Goal: Information Seeking & Learning: Learn about a topic

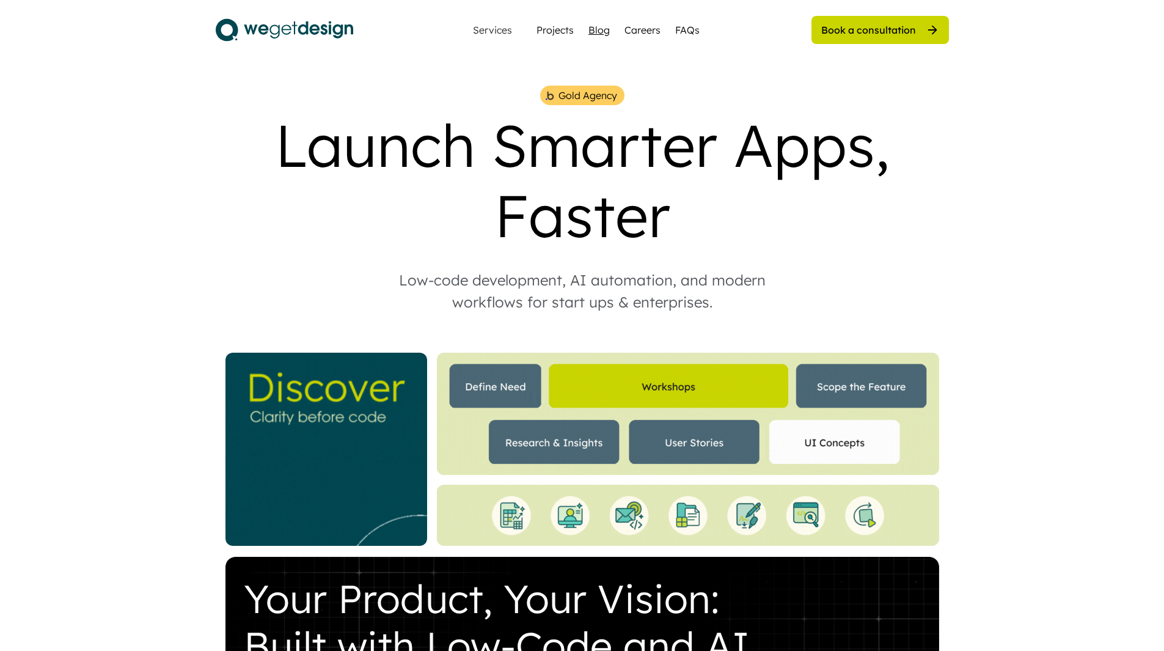
click at [599, 30] on div "Blog" at bounding box center [598, 30] width 21 height 15
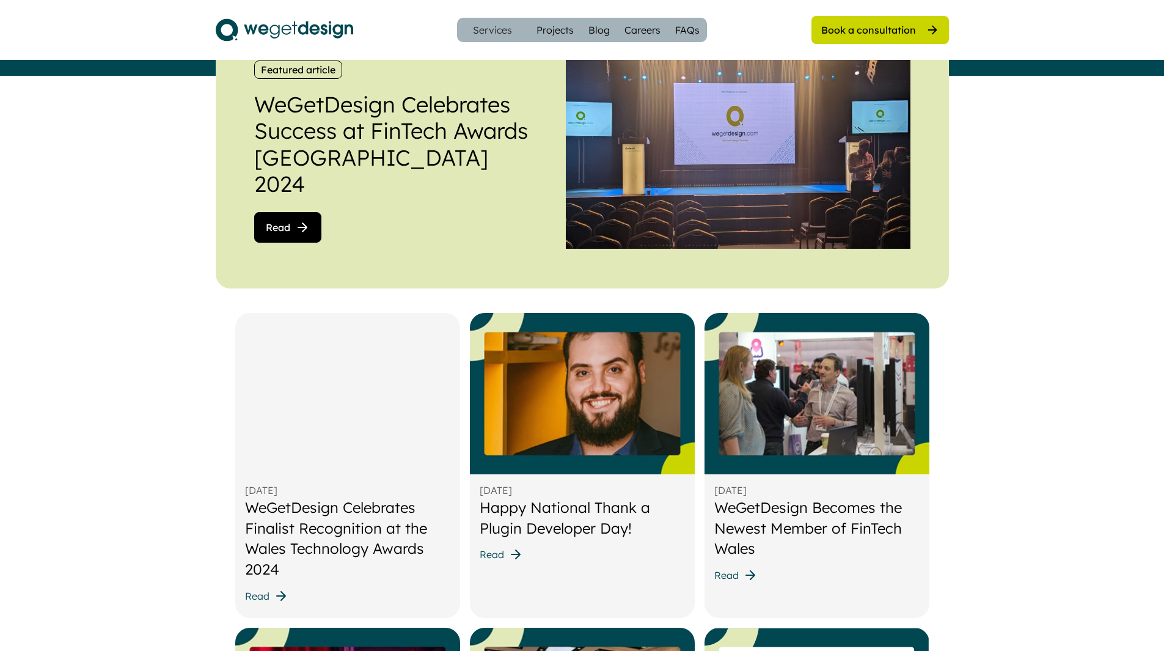
scroll to position [305, 0]
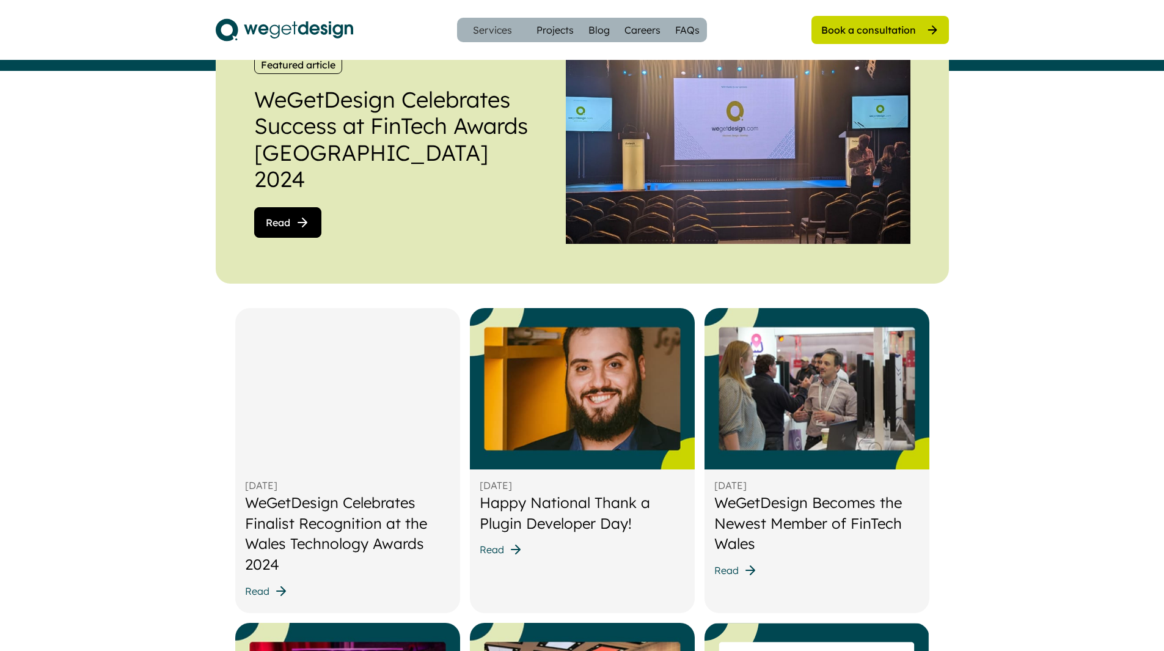
click at [302, 582] on div "Aug 17, 2025 WeGetDesign Celebrates Finalist Recognition at the Wales Technolog…" at bounding box center [347, 460] width 225 height 304
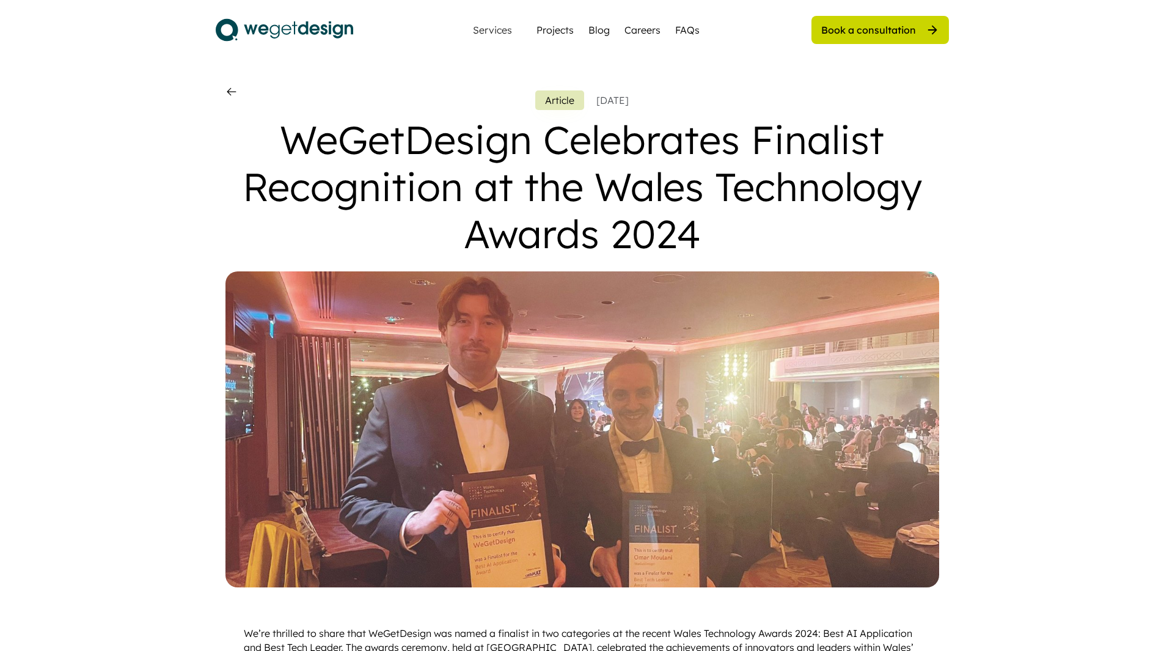
click at [227, 92] on use at bounding box center [231, 92] width 12 height 12
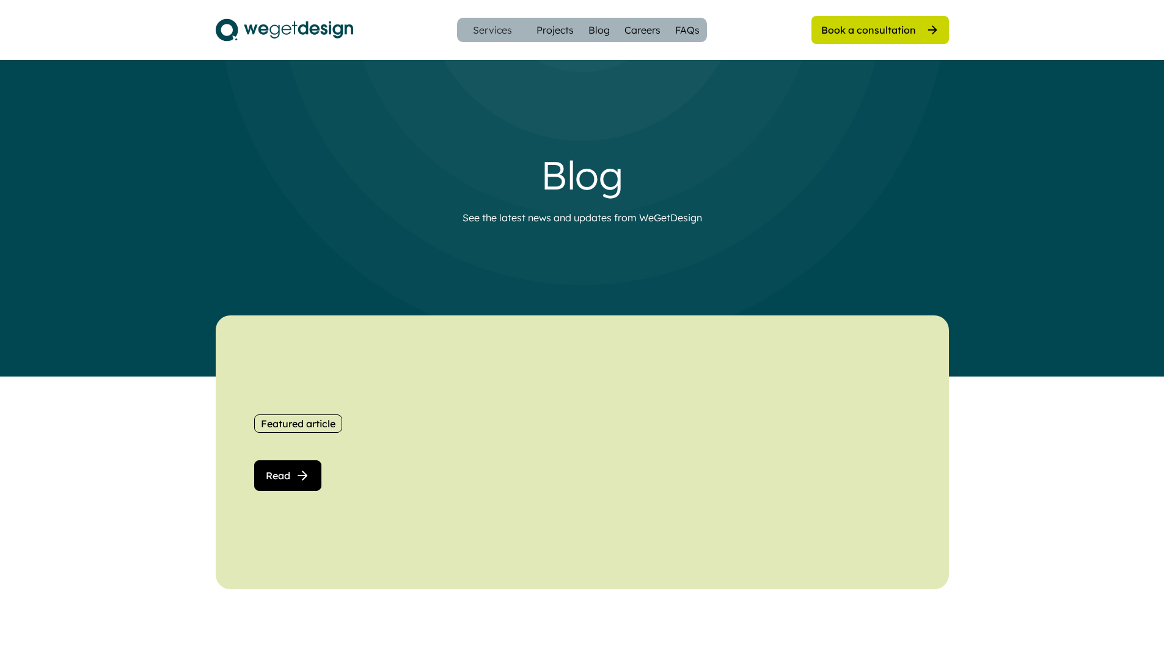
scroll to position [305, 0]
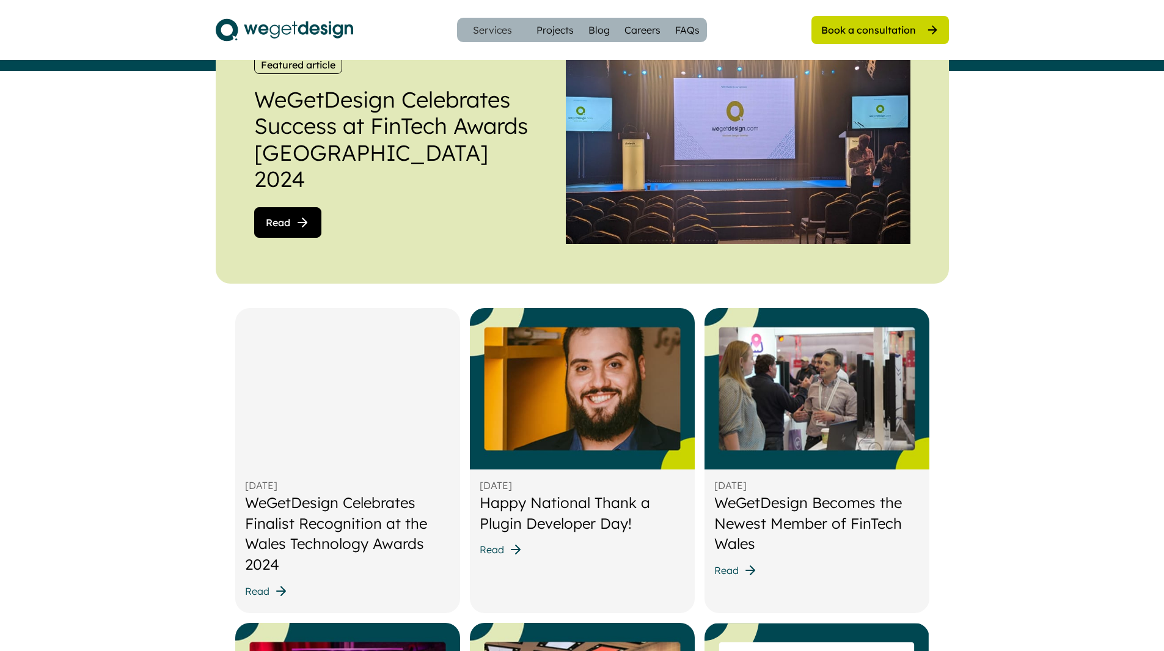
drag, startPoint x: 1034, startPoint y: 120, endPoint x: 1028, endPoint y: 120, distance: 6.7
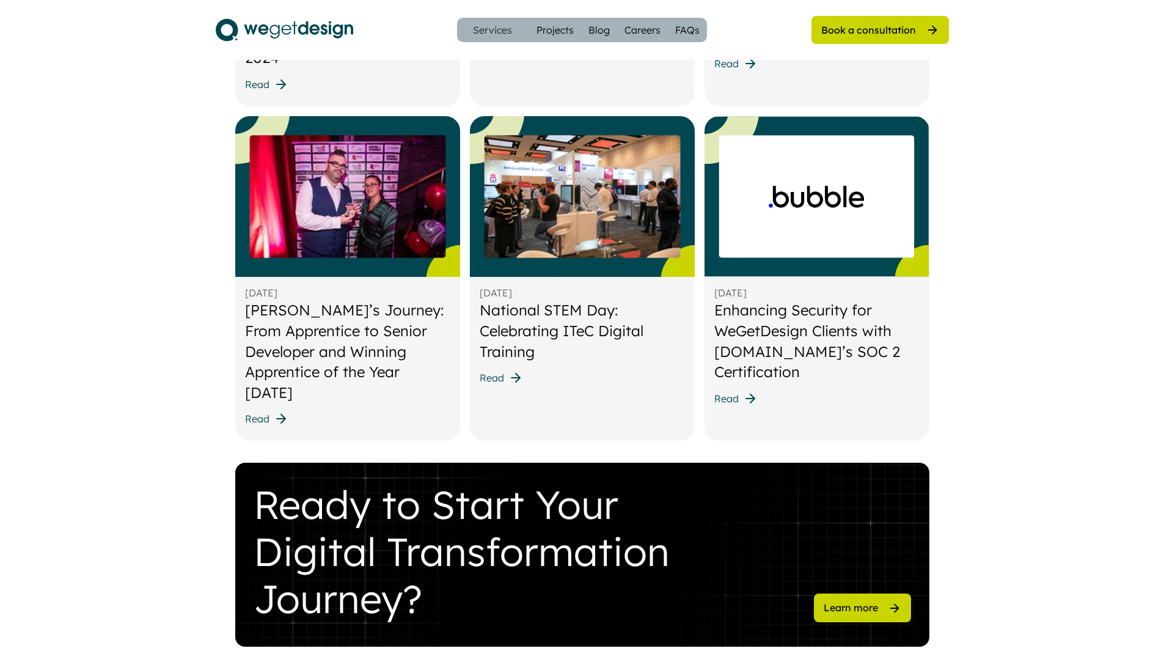
scroll to position [672, 0]
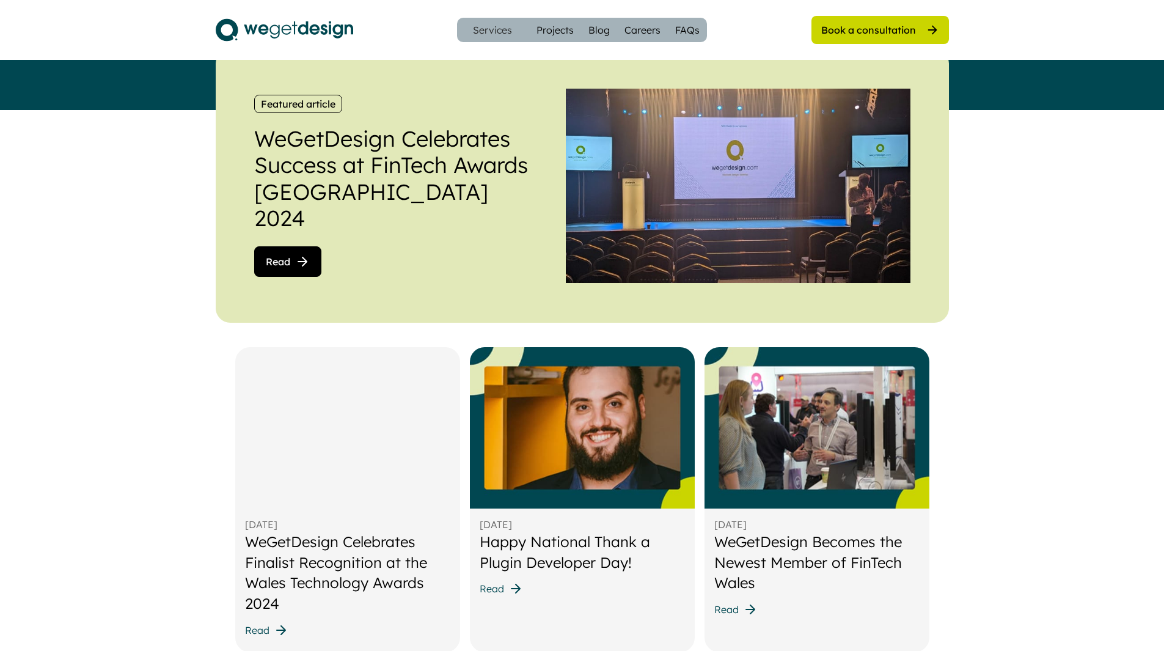
scroll to position [305, 0]
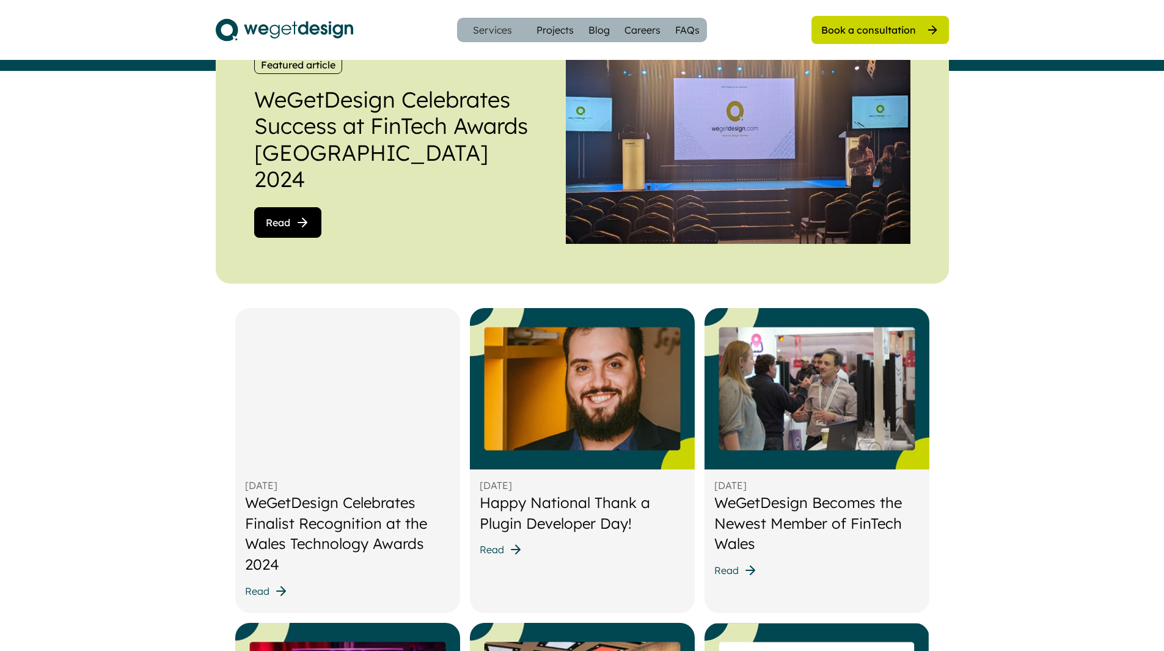
scroll to position [244, 0]
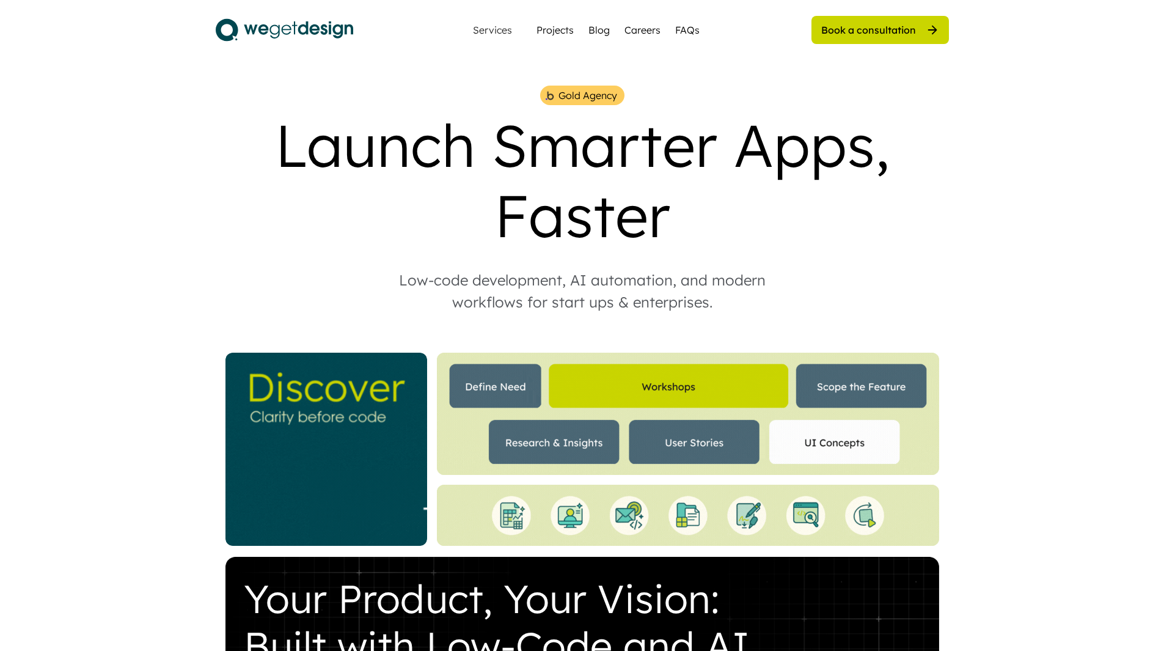
click at [594, 24] on div "Blog" at bounding box center [598, 30] width 21 height 15
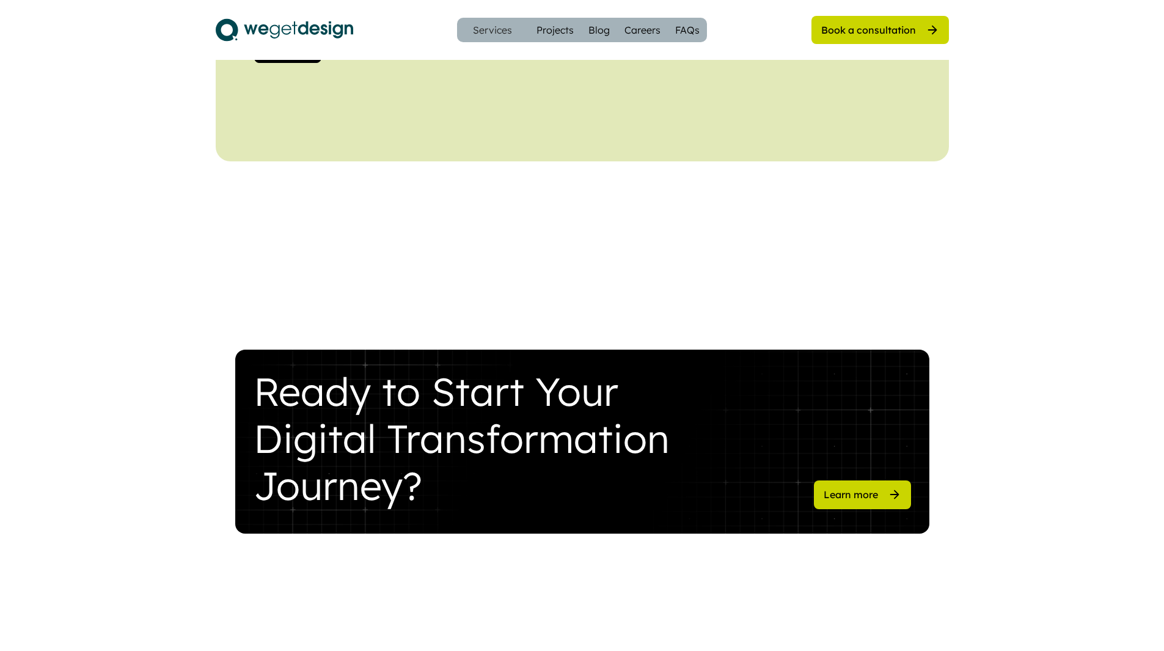
scroll to position [244, 0]
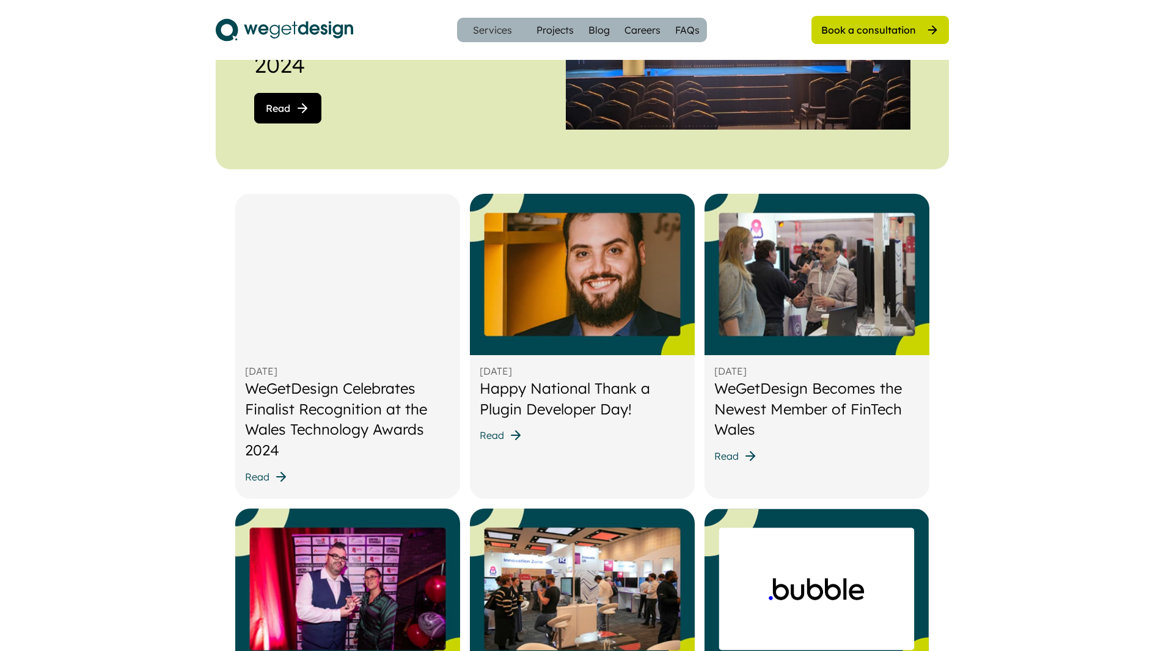
scroll to position [428, 0]
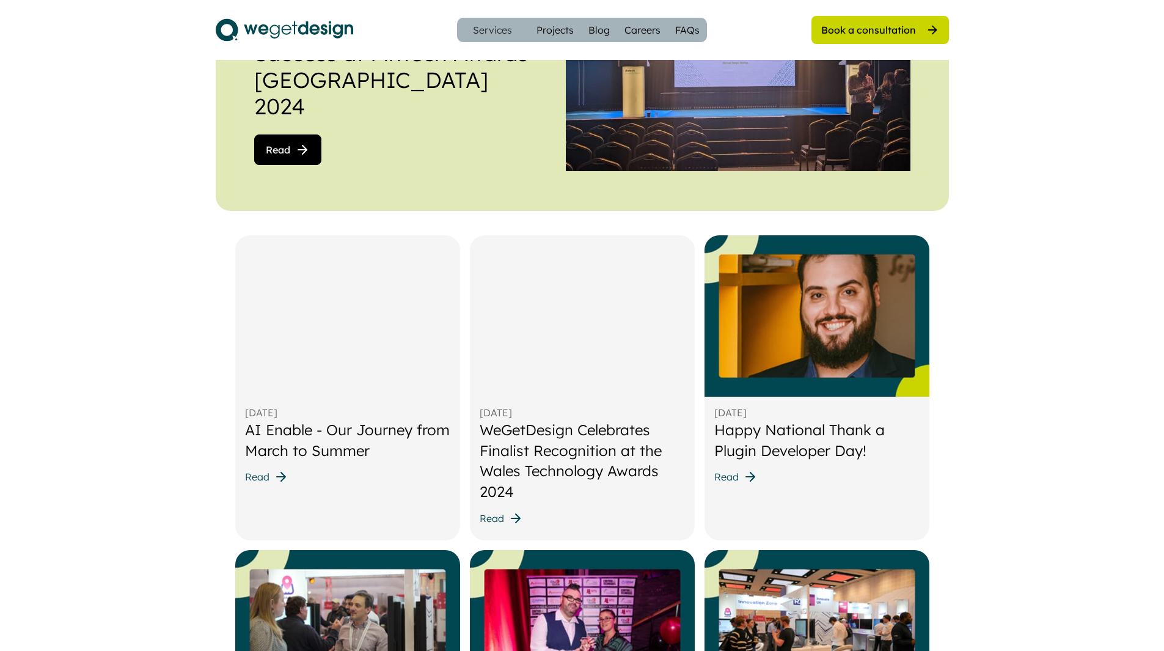
scroll to position [367, 0]
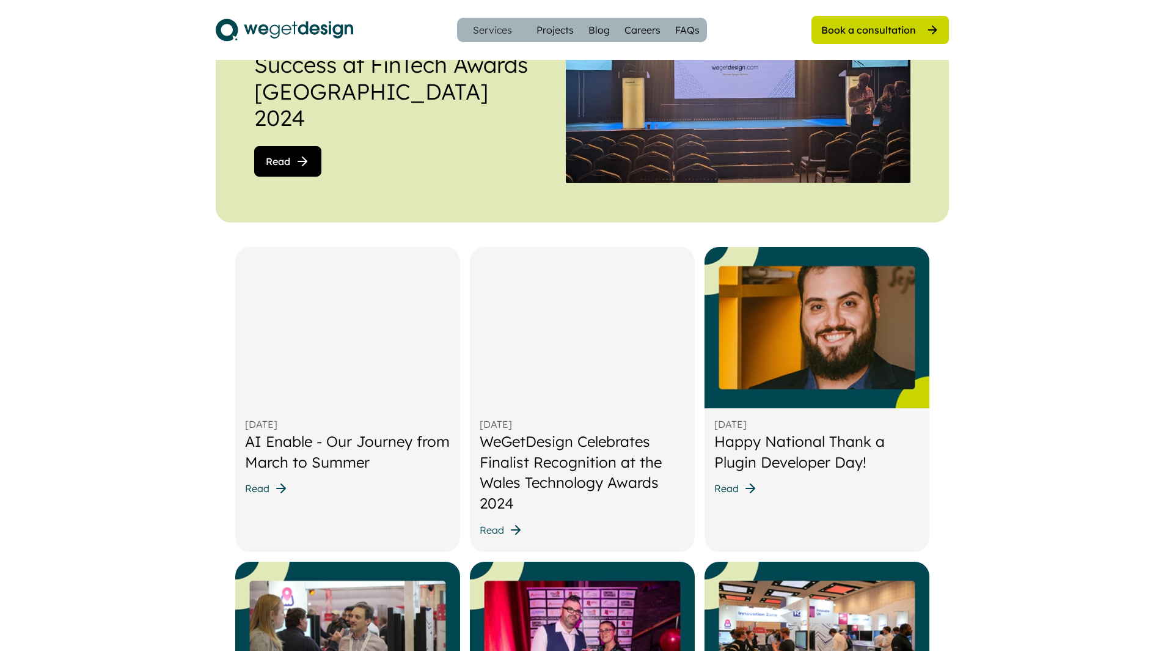
click at [252, 483] on span "Read" at bounding box center [257, 488] width 24 height 10
click at [262, 485] on span "Read" at bounding box center [257, 488] width 24 height 10
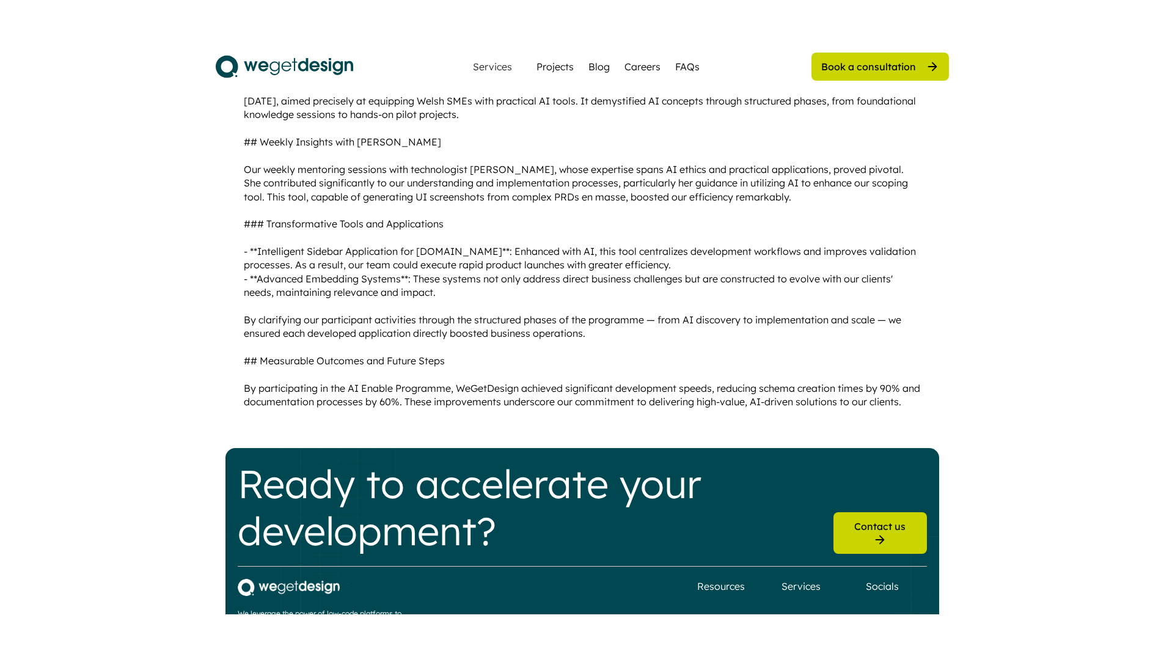
scroll to position [576, 0]
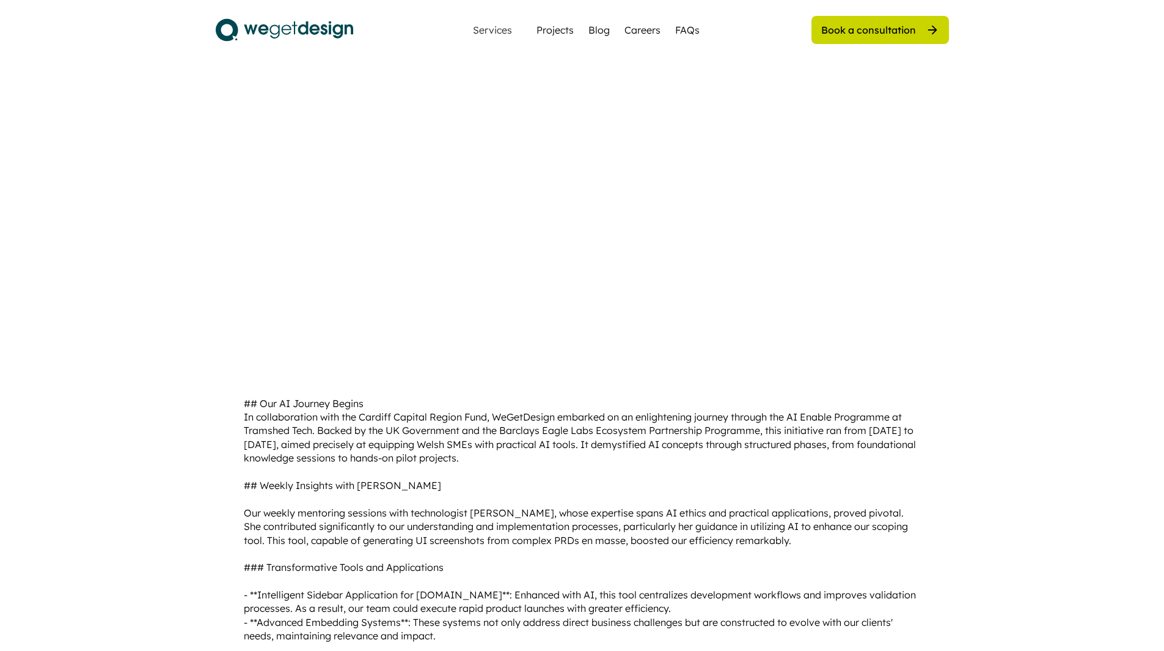
scroll to position [489, 0]
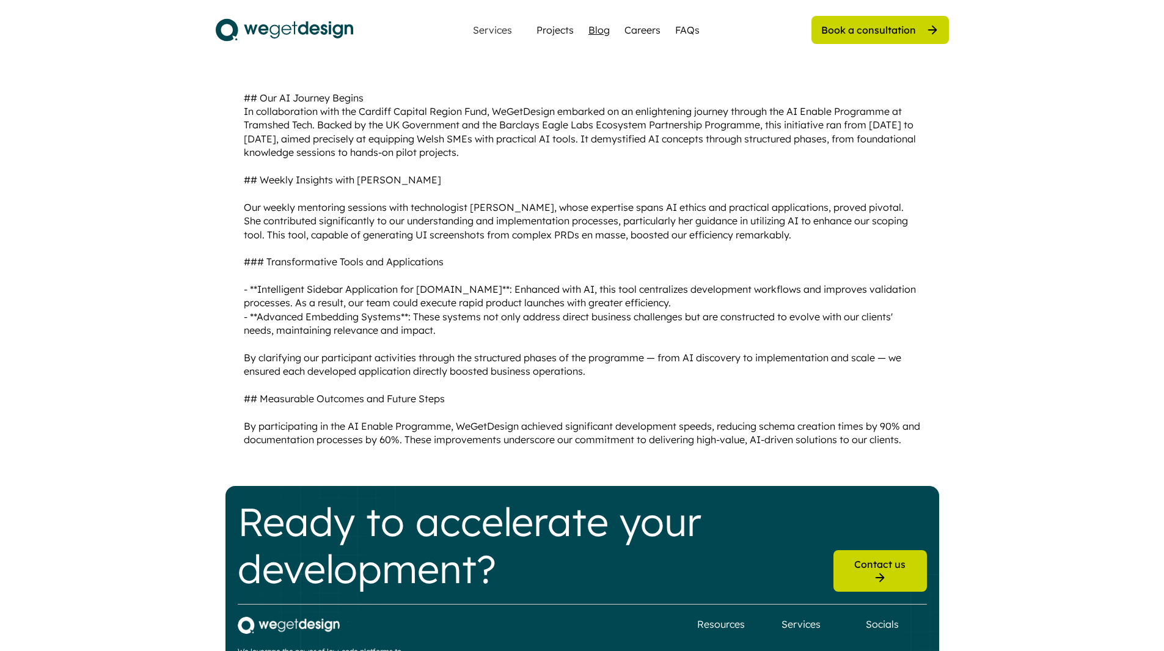
click at [601, 35] on div "Blog" at bounding box center [598, 30] width 21 height 15
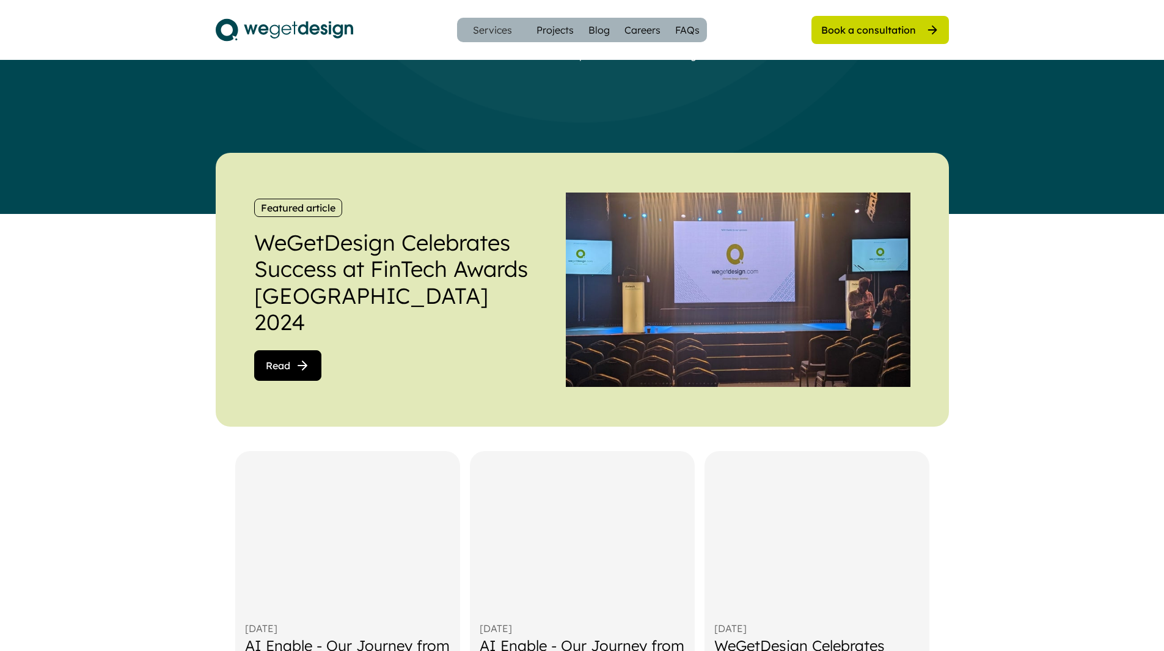
scroll to position [305, 0]
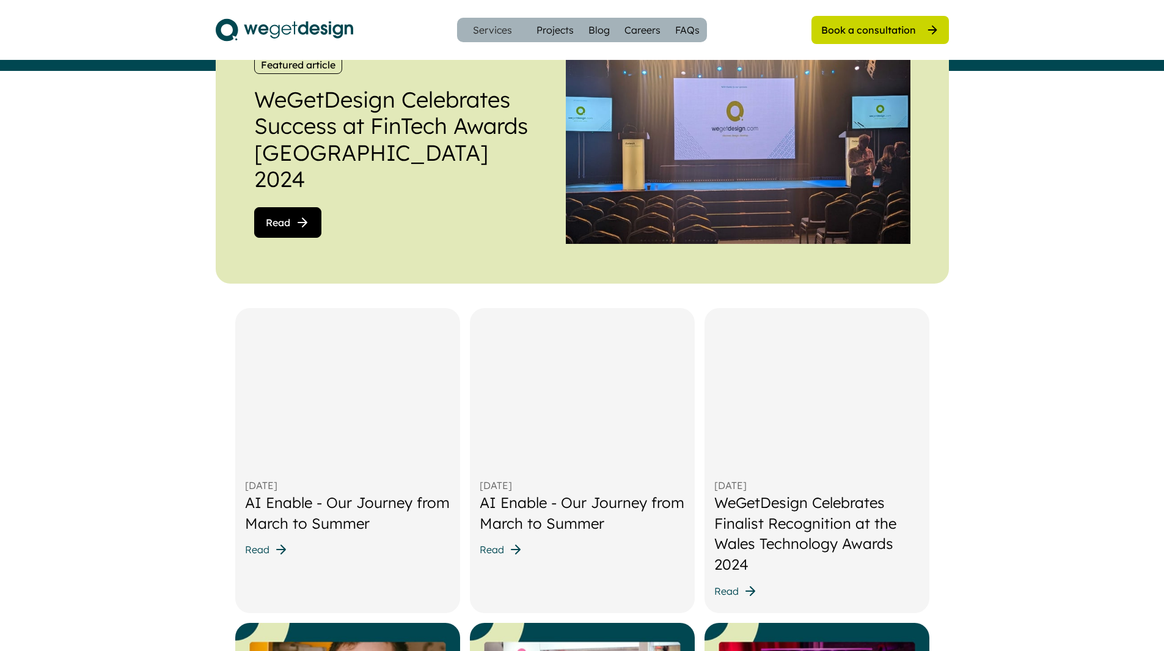
click at [326, 500] on div "AI Enable - Our Journey from March to Summer" at bounding box center [347, 512] width 205 height 41
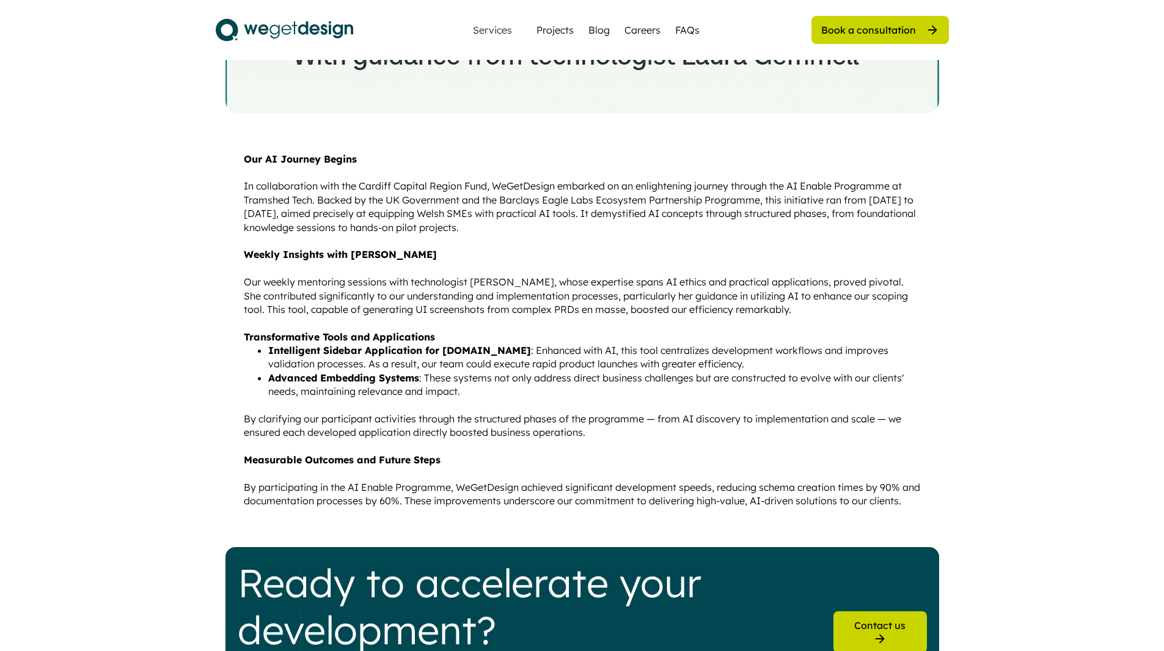
scroll to position [183, 0]
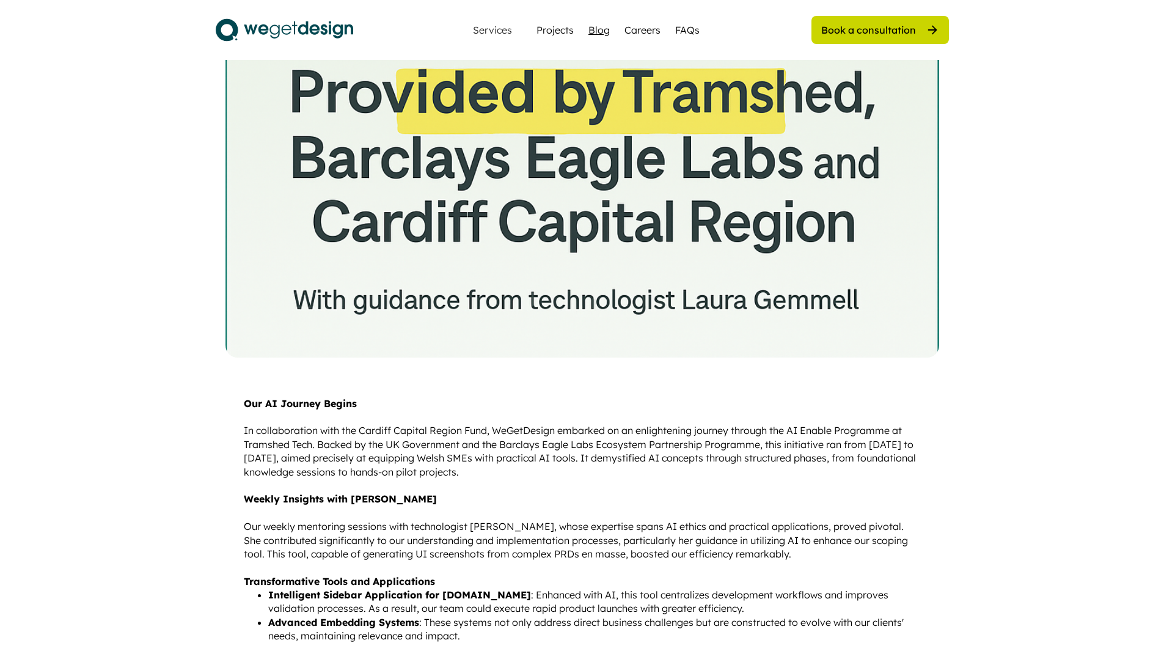
click at [591, 30] on div "Blog" at bounding box center [598, 30] width 21 height 15
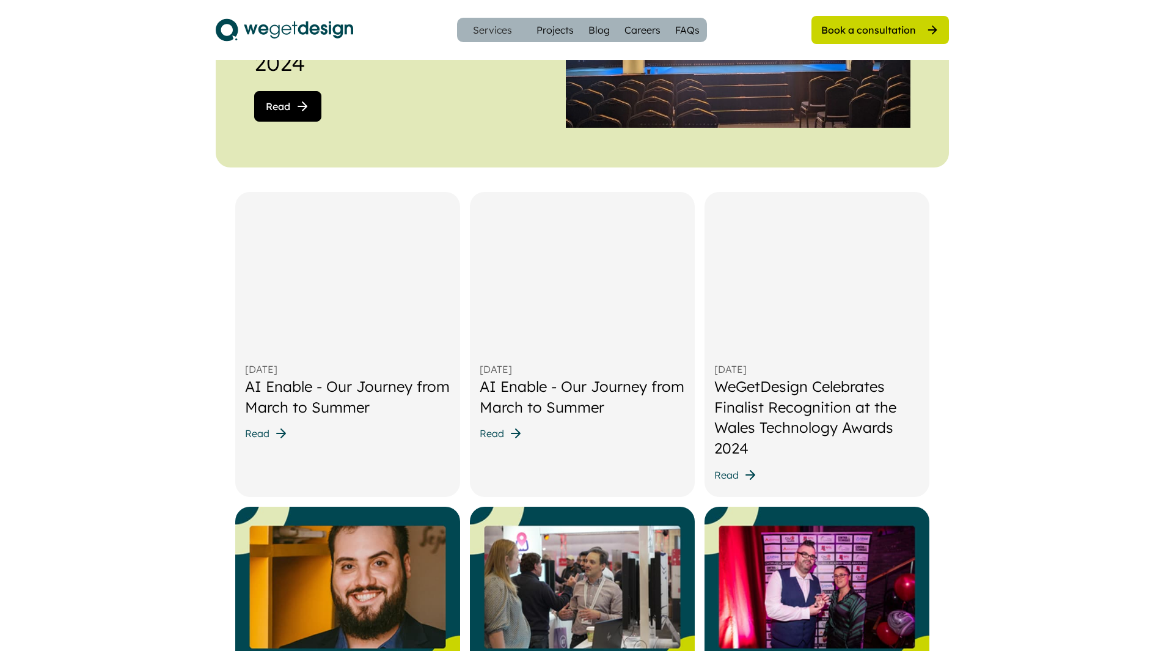
scroll to position [550, 0]
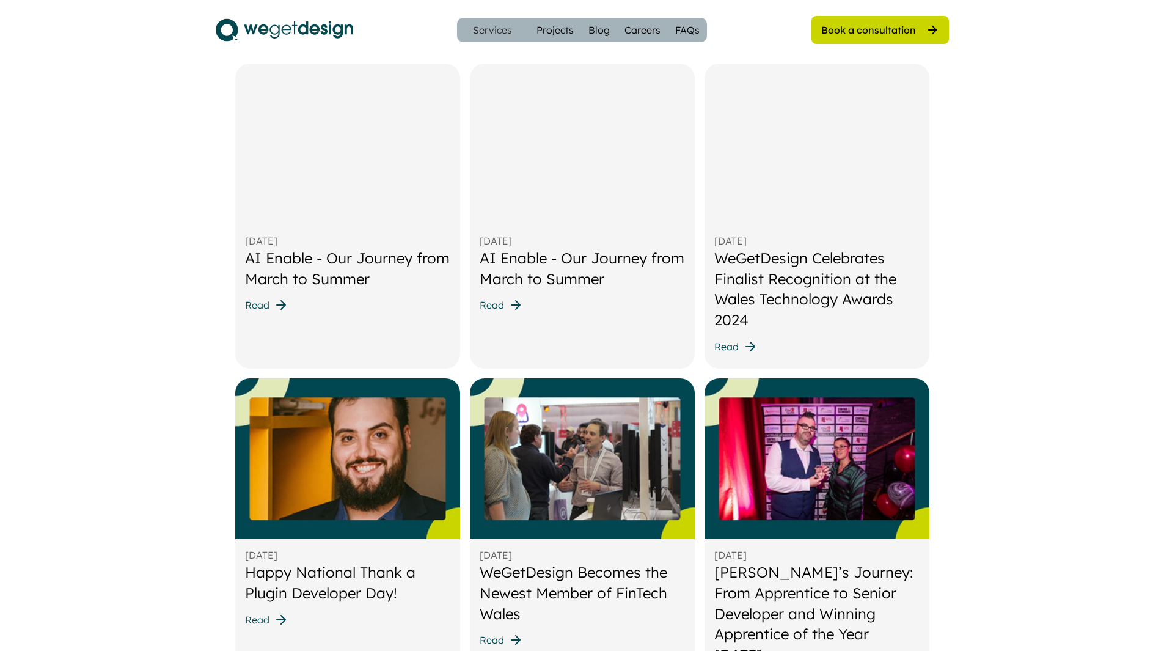
click at [374, 260] on div "AI Enable - Our Journey from March to Summer" at bounding box center [347, 268] width 205 height 41
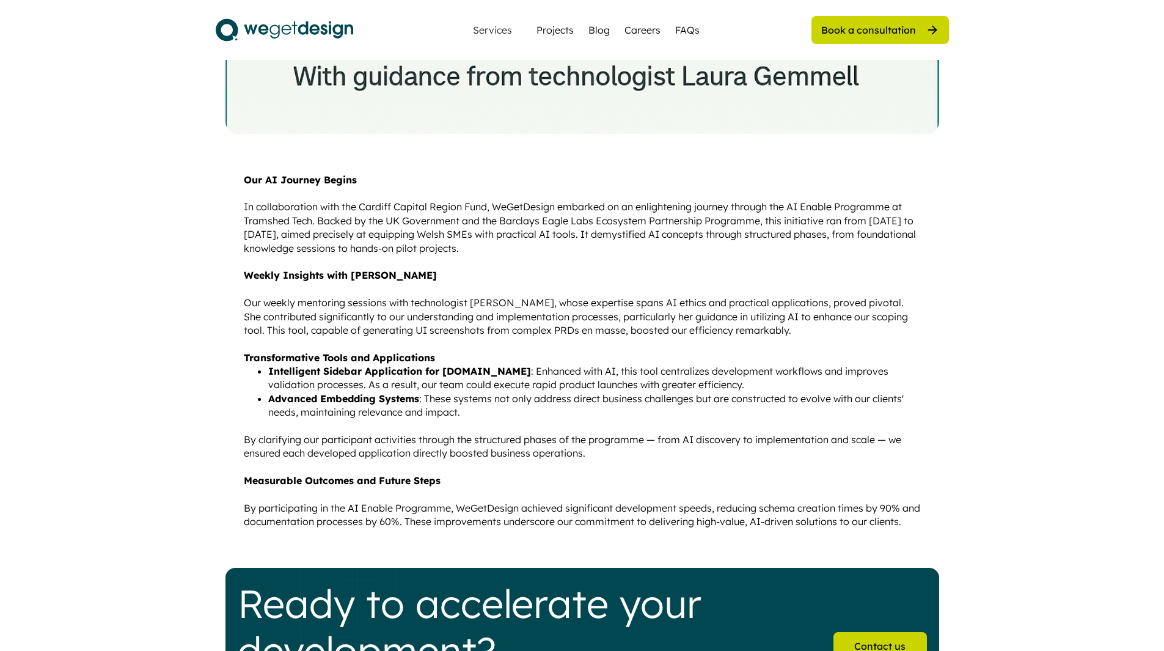
scroll to position [428, 0]
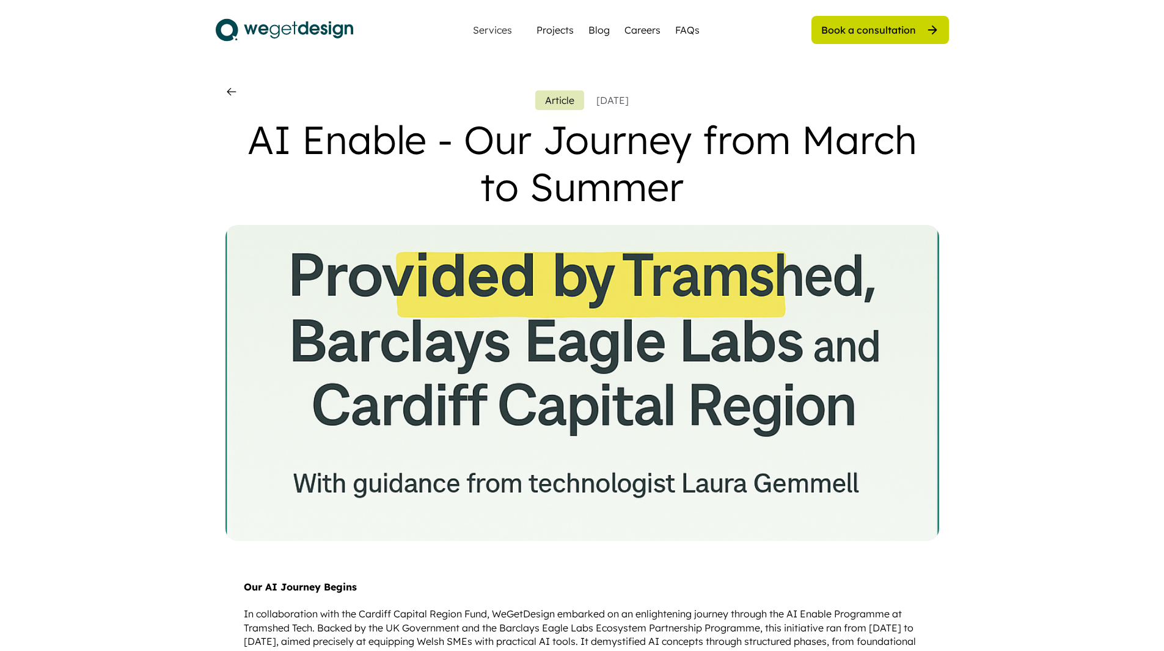
scroll to position [428, 0]
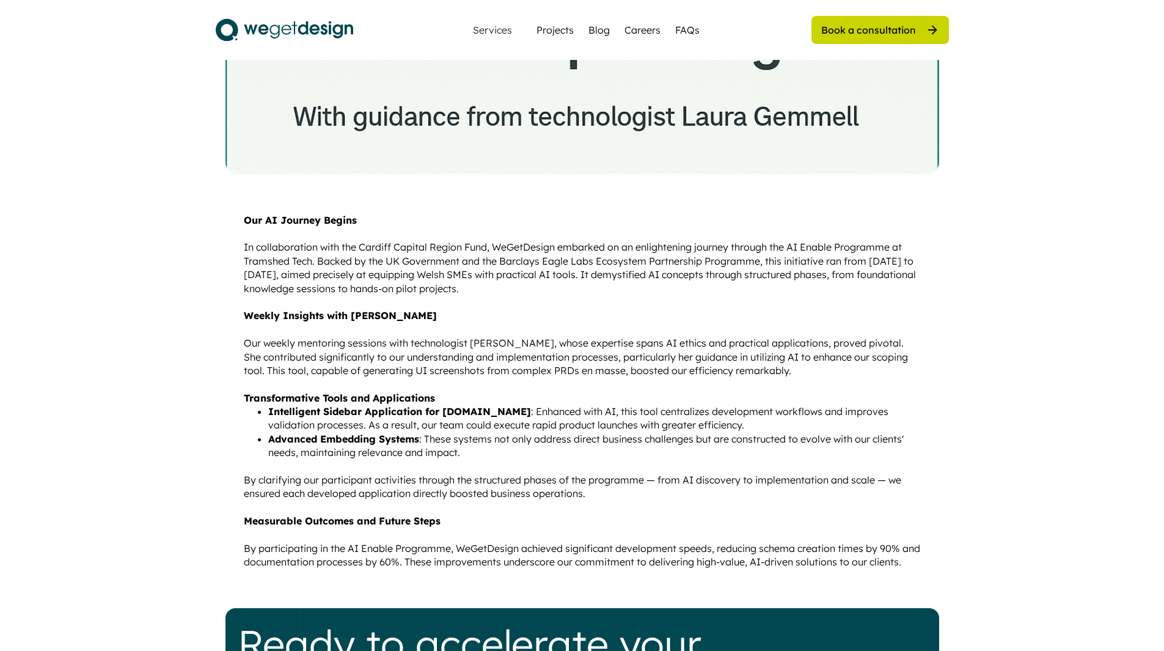
scroll to position [489, 0]
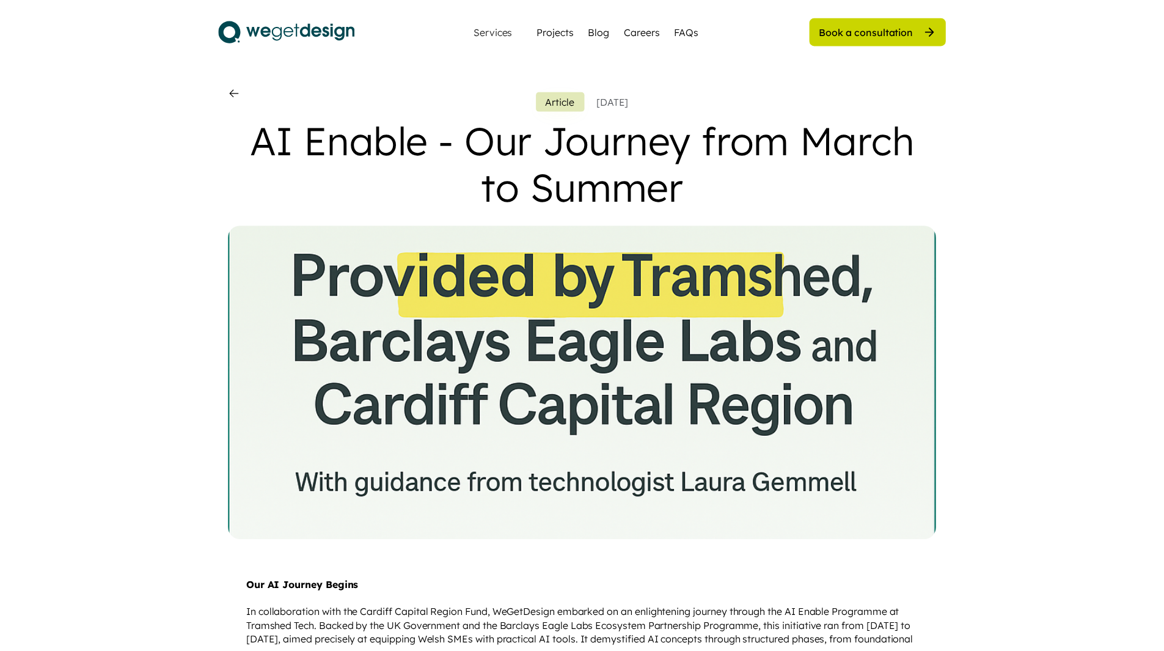
scroll to position [489, 0]
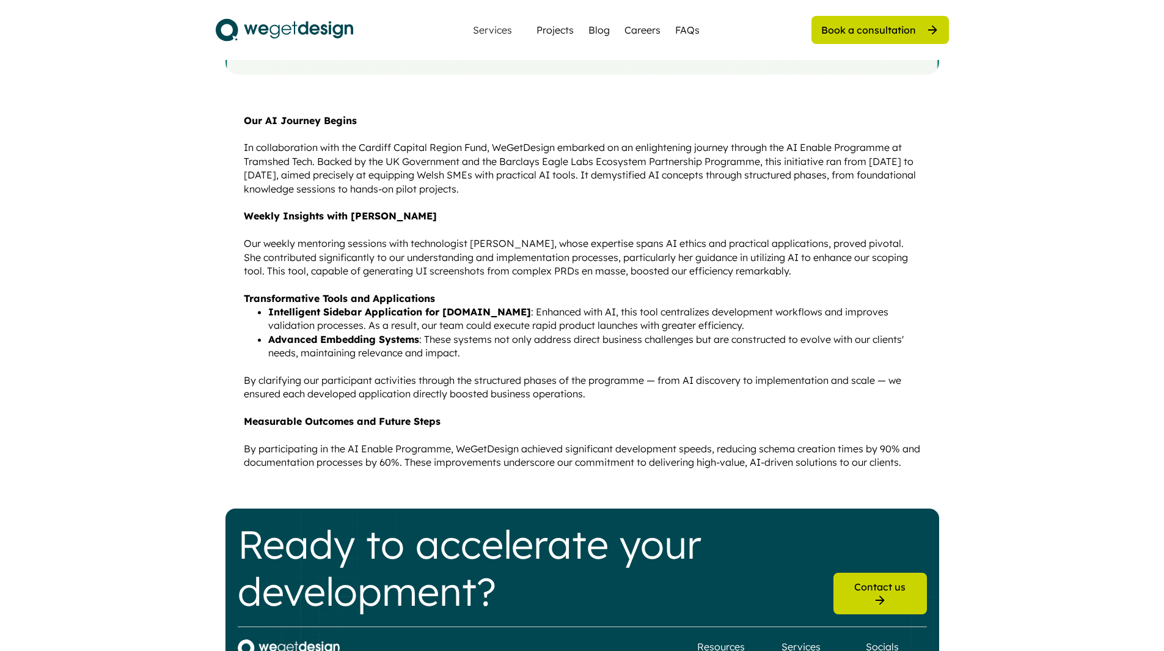
scroll to position [489, 0]
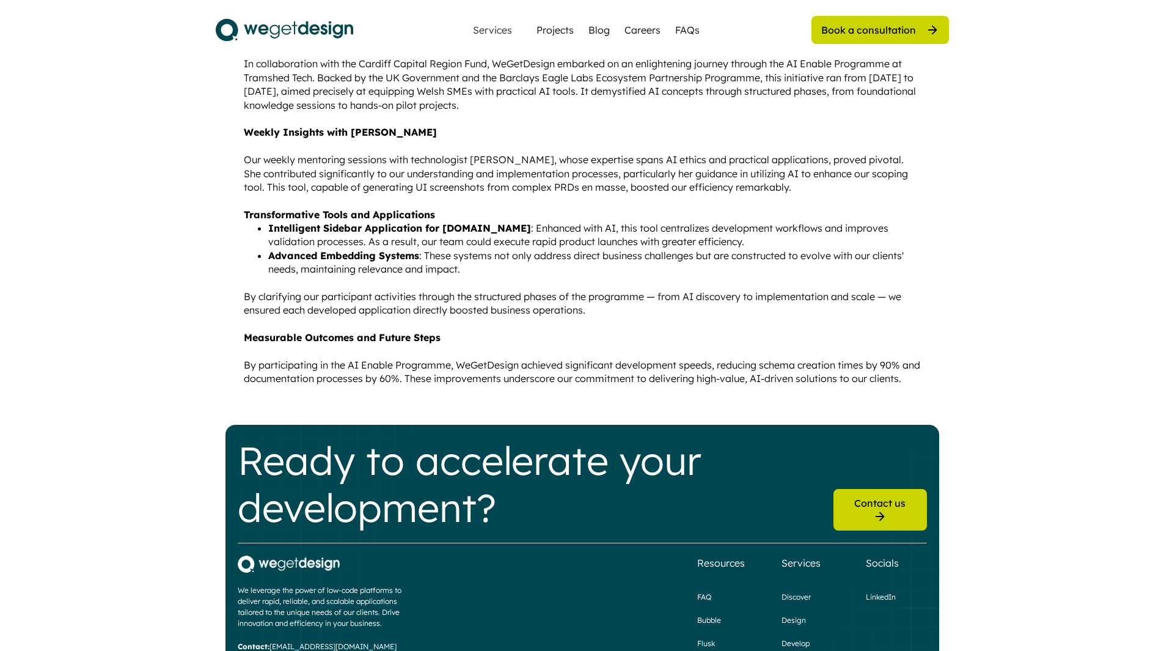
scroll to position [183, 0]
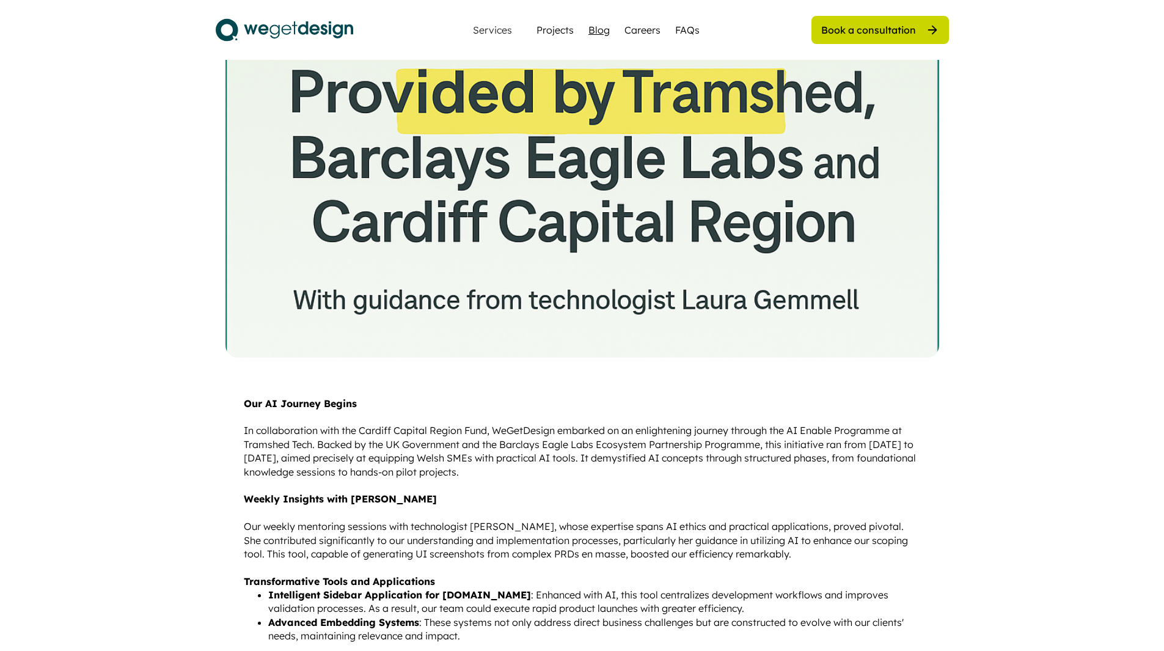
click at [599, 24] on div "Blog" at bounding box center [598, 30] width 21 height 15
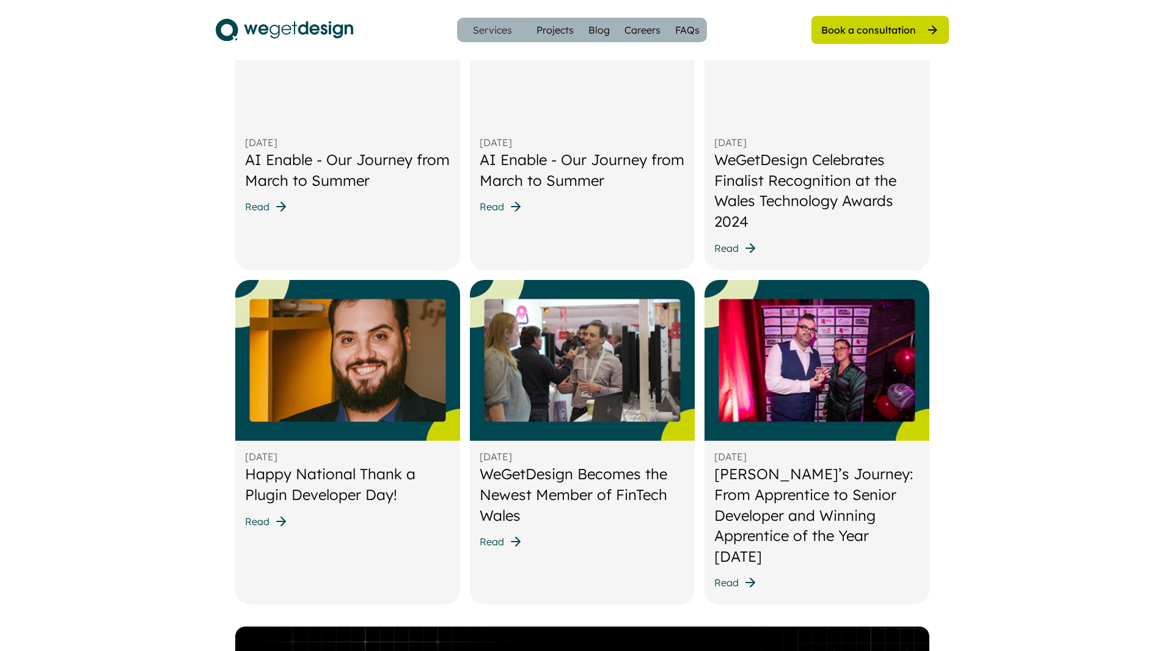
scroll to position [489, 0]
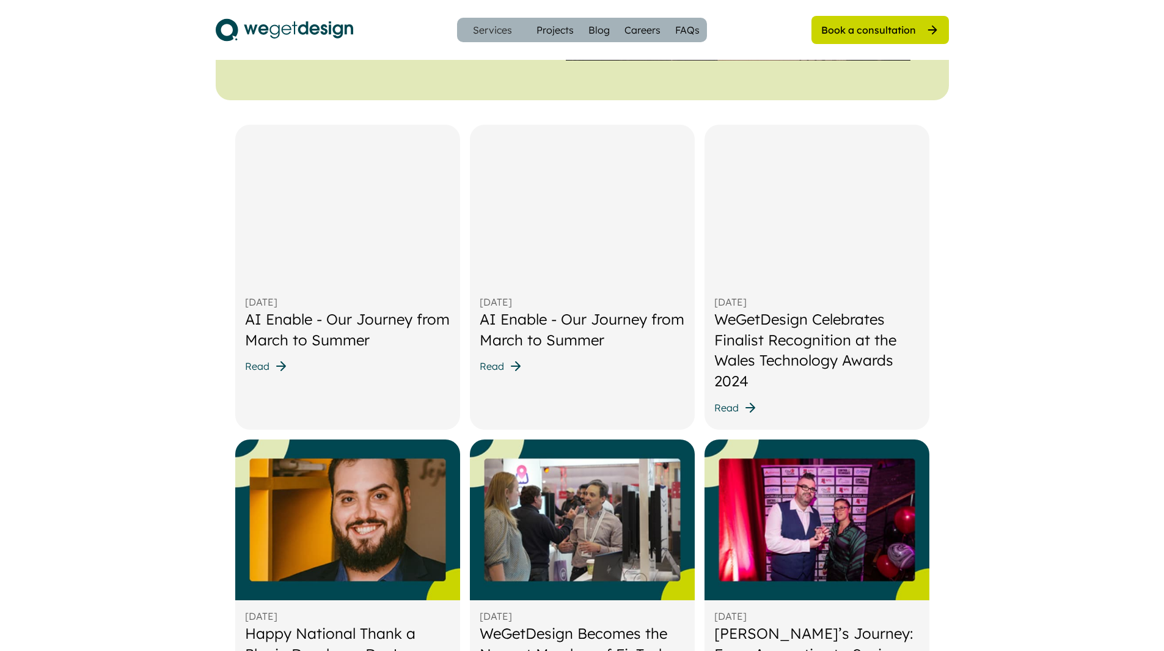
click at [339, 339] on div "AI Enable - Our Journey from March to Summer" at bounding box center [347, 329] width 205 height 41
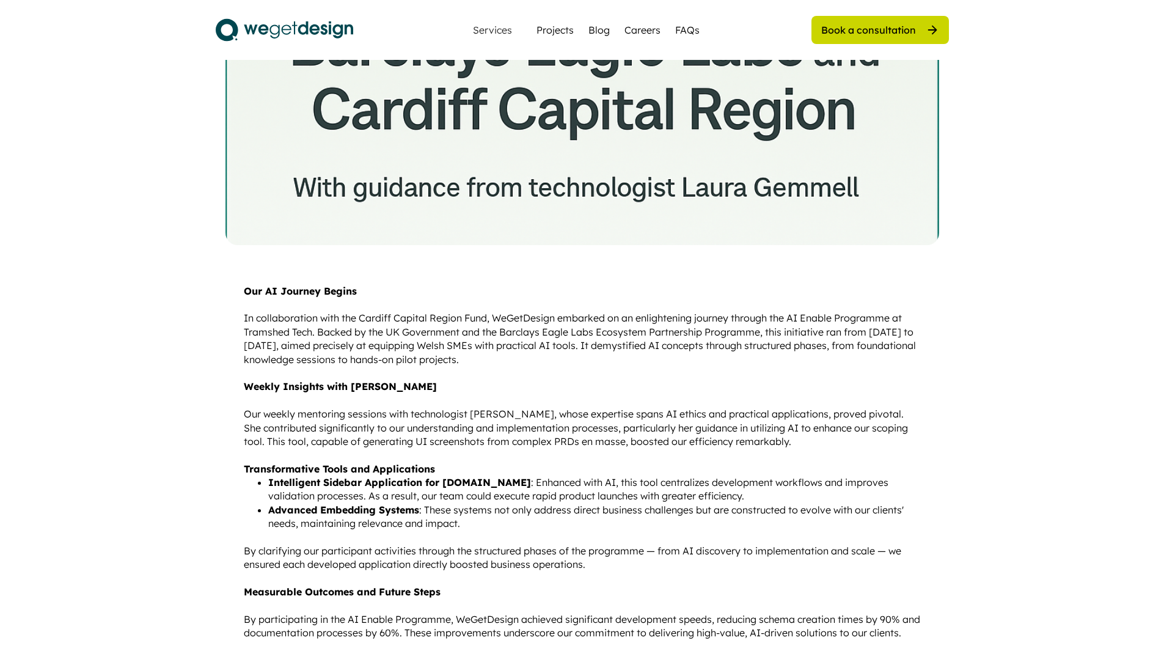
scroll to position [122, 0]
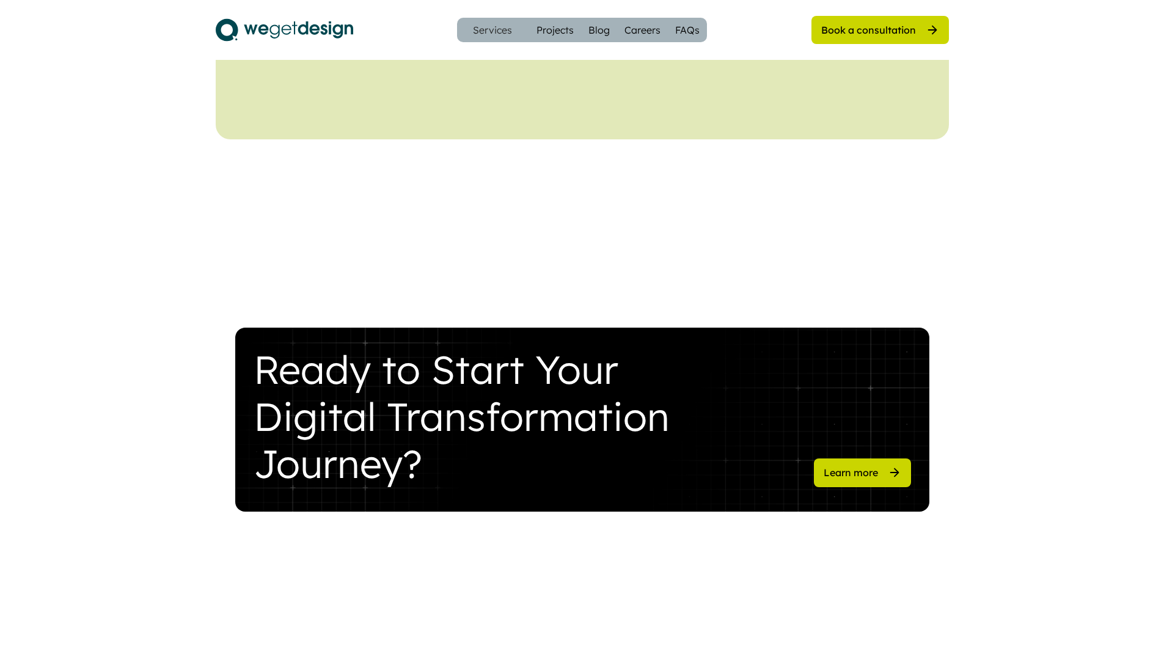
scroll to position [489, 0]
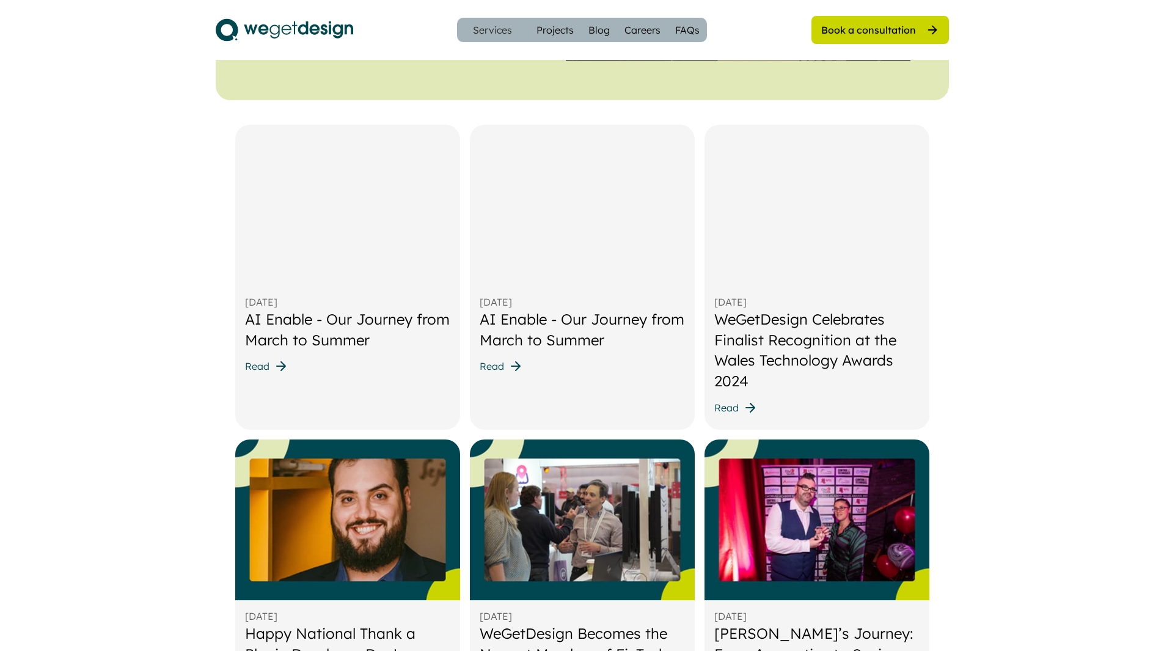
click at [529, 321] on div "AI Enable - Our Journey from March to Summer" at bounding box center [582, 329] width 205 height 41
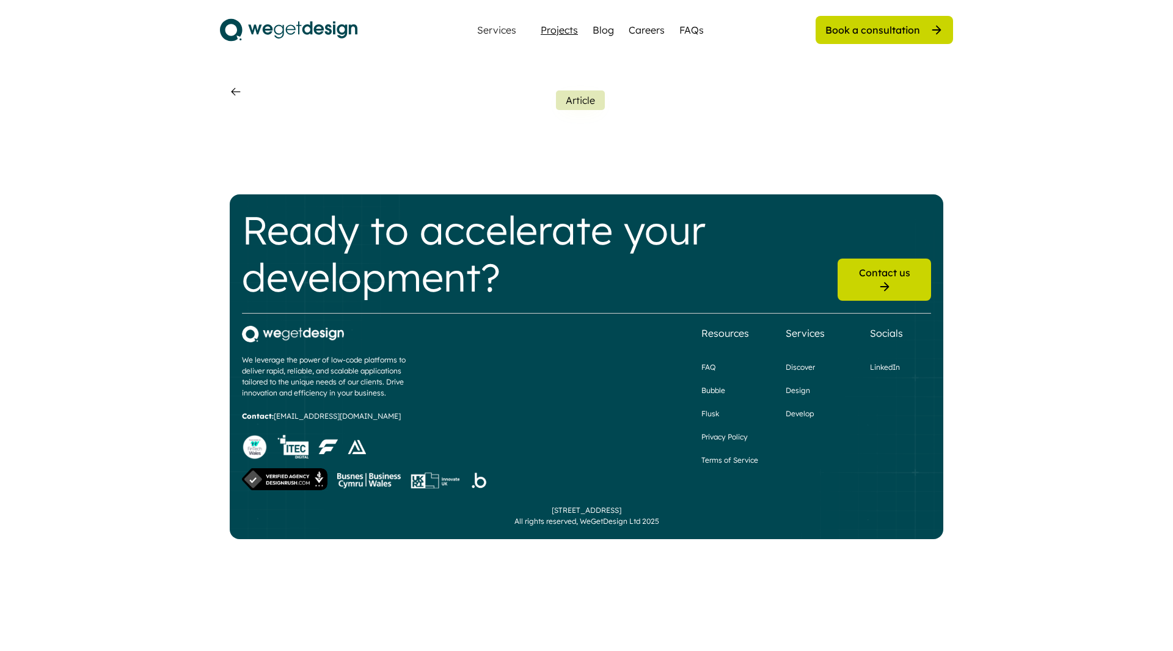
click at [578, 32] on div "Projects" at bounding box center [559, 30] width 37 height 15
click at [596, 31] on div "Blog" at bounding box center [603, 30] width 21 height 15
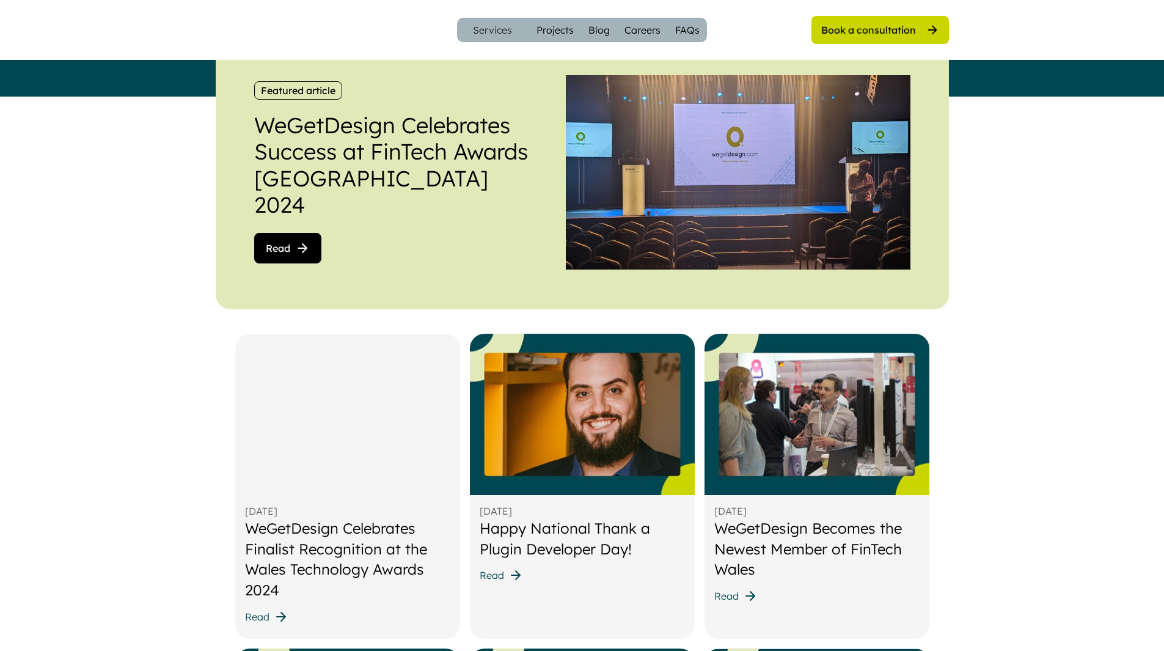
scroll to position [305, 0]
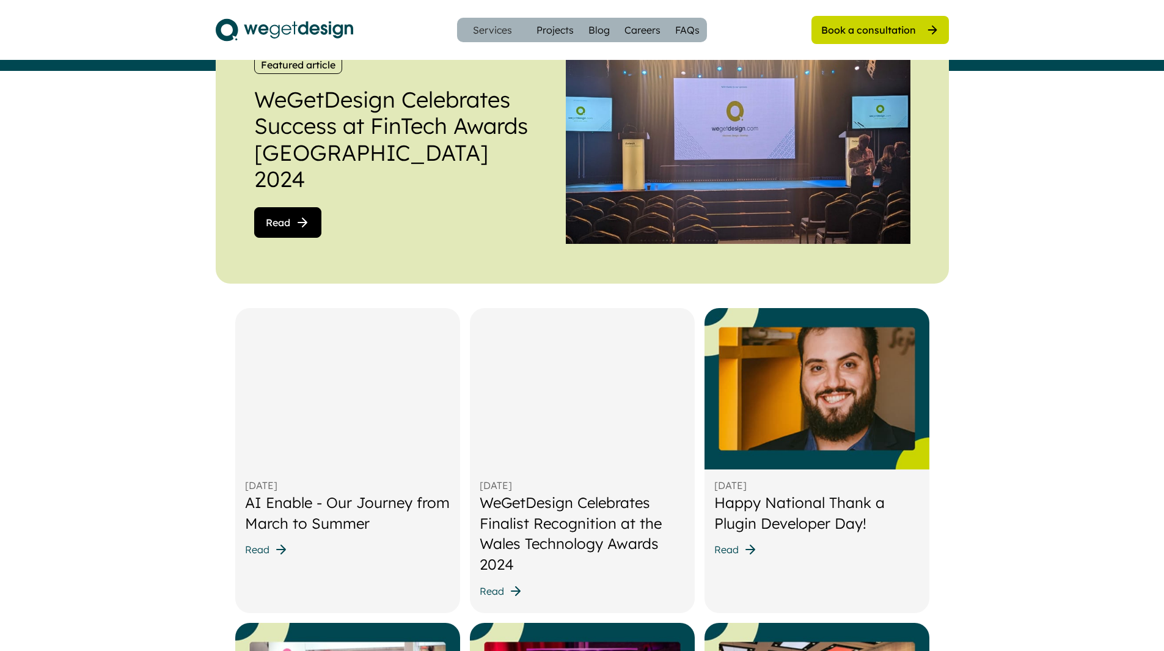
click at [262, 545] on span "Read" at bounding box center [257, 549] width 24 height 10
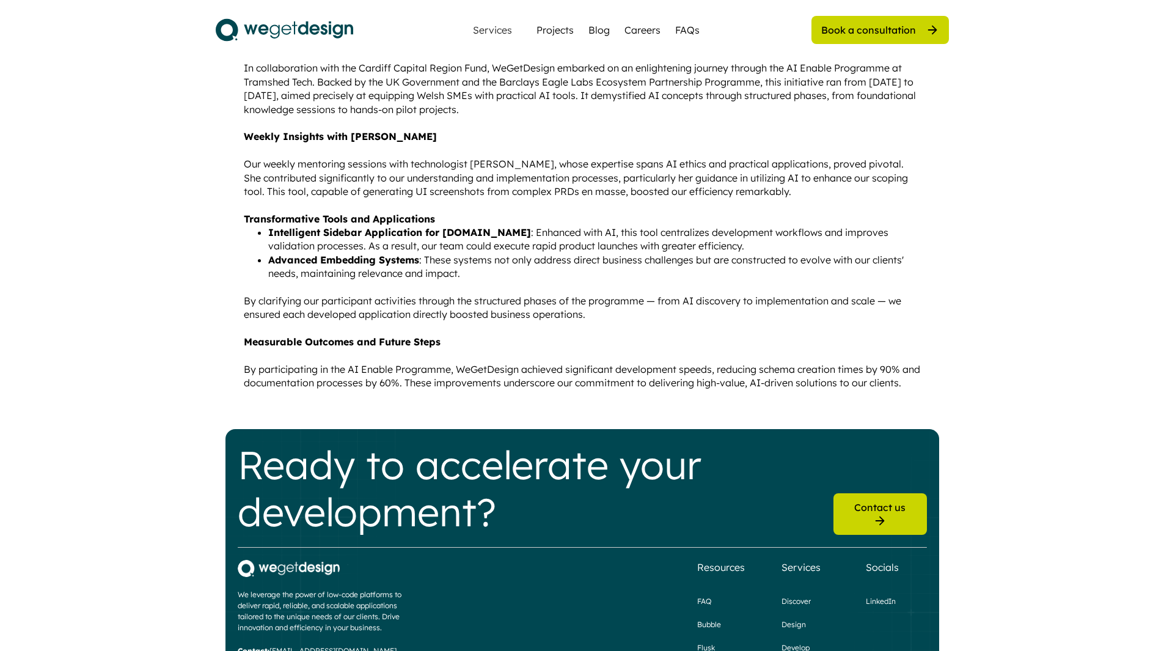
scroll to position [550, 0]
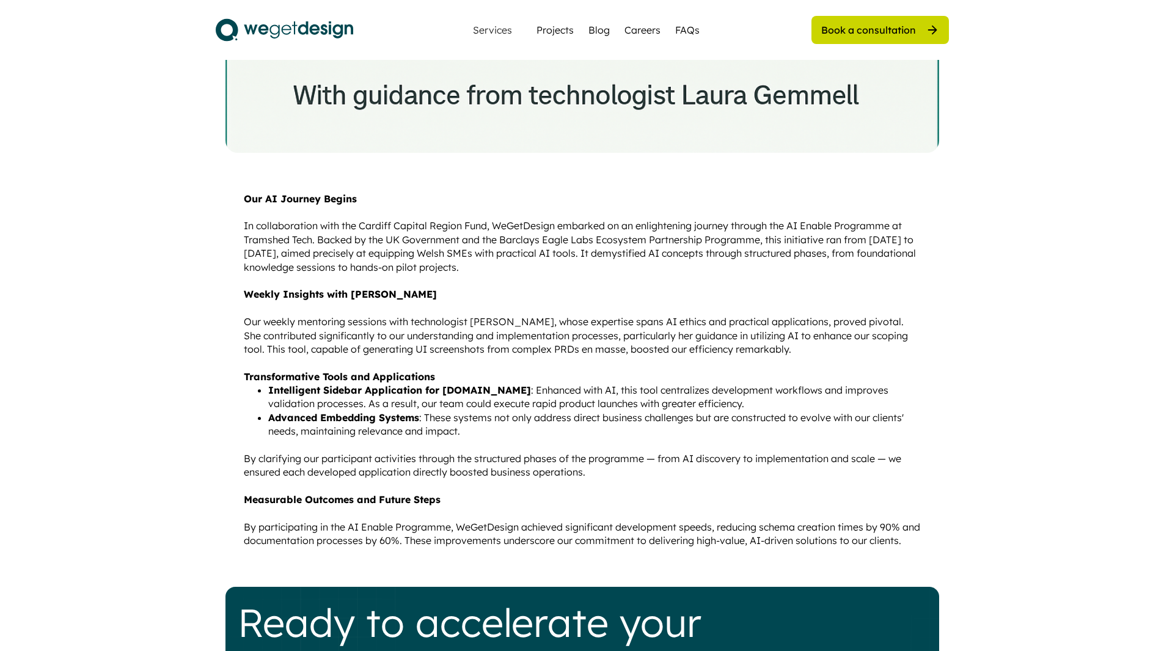
scroll to position [550, 0]
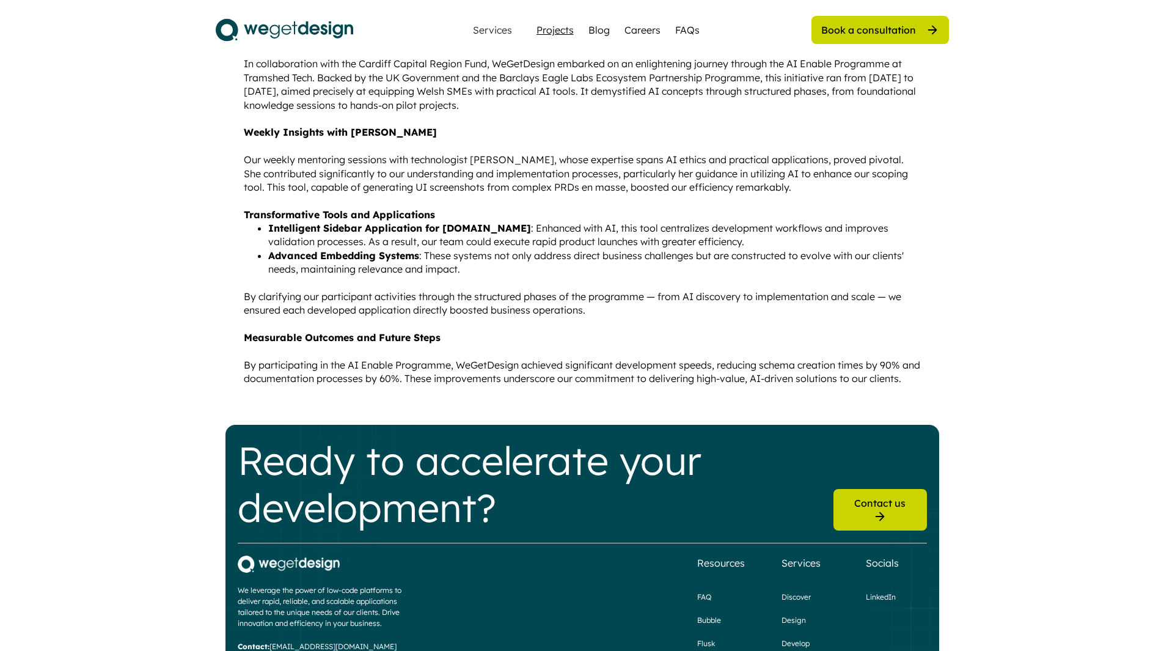
click at [563, 34] on div "Projects" at bounding box center [554, 30] width 37 height 15
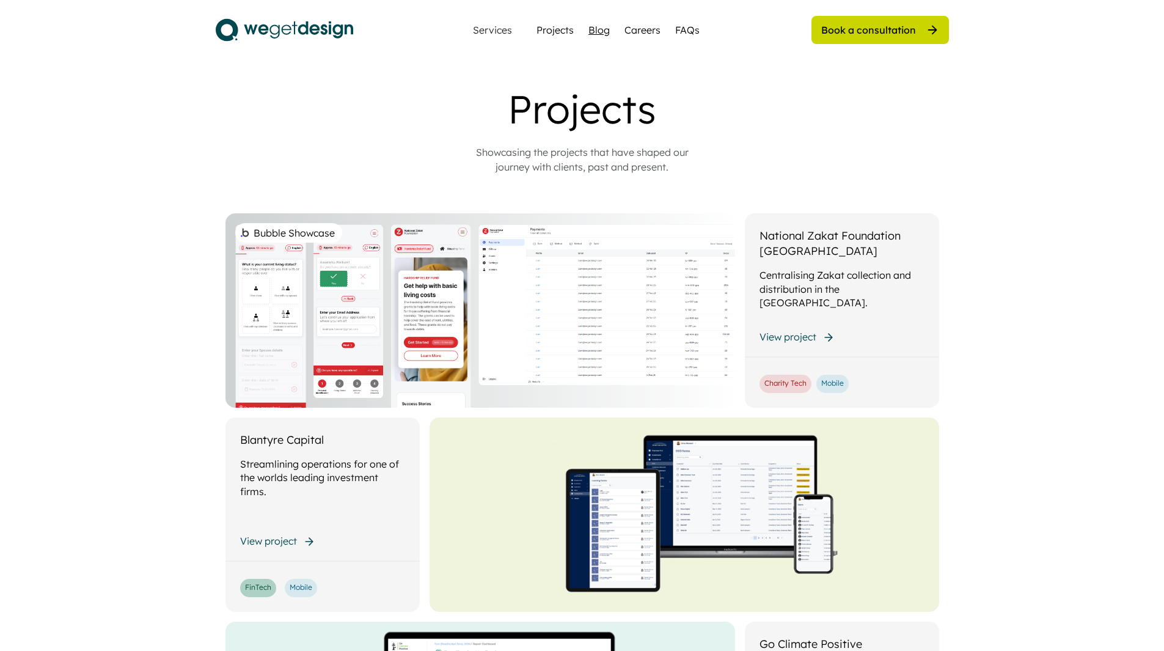
click at [596, 35] on div "Blog" at bounding box center [598, 30] width 21 height 15
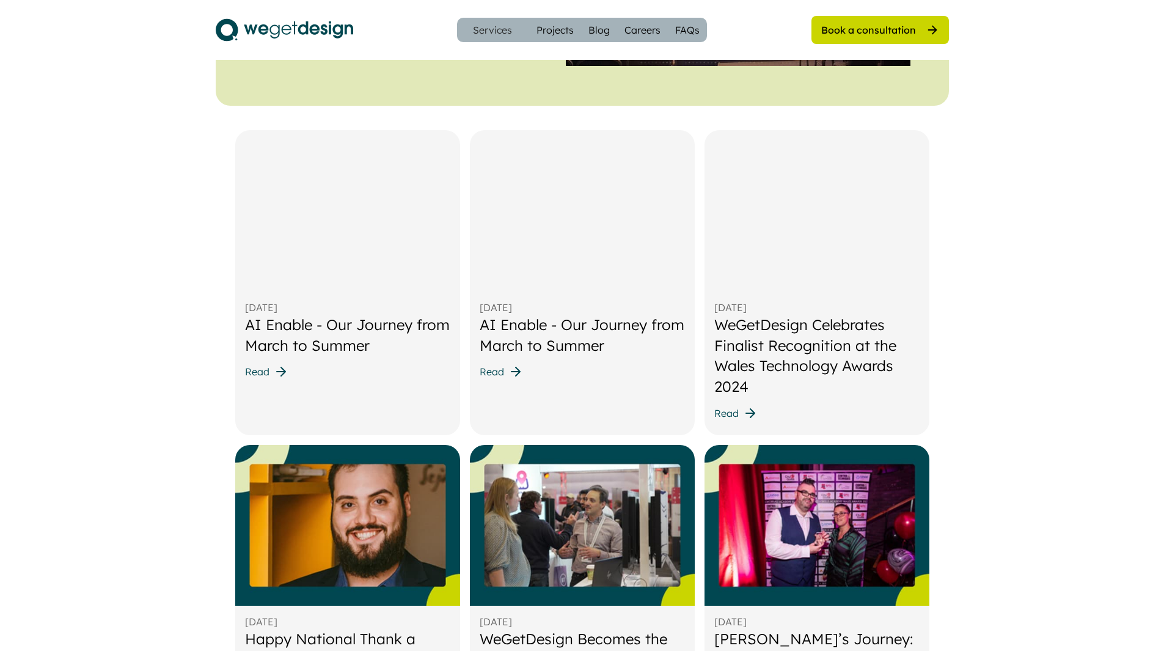
scroll to position [489, 0]
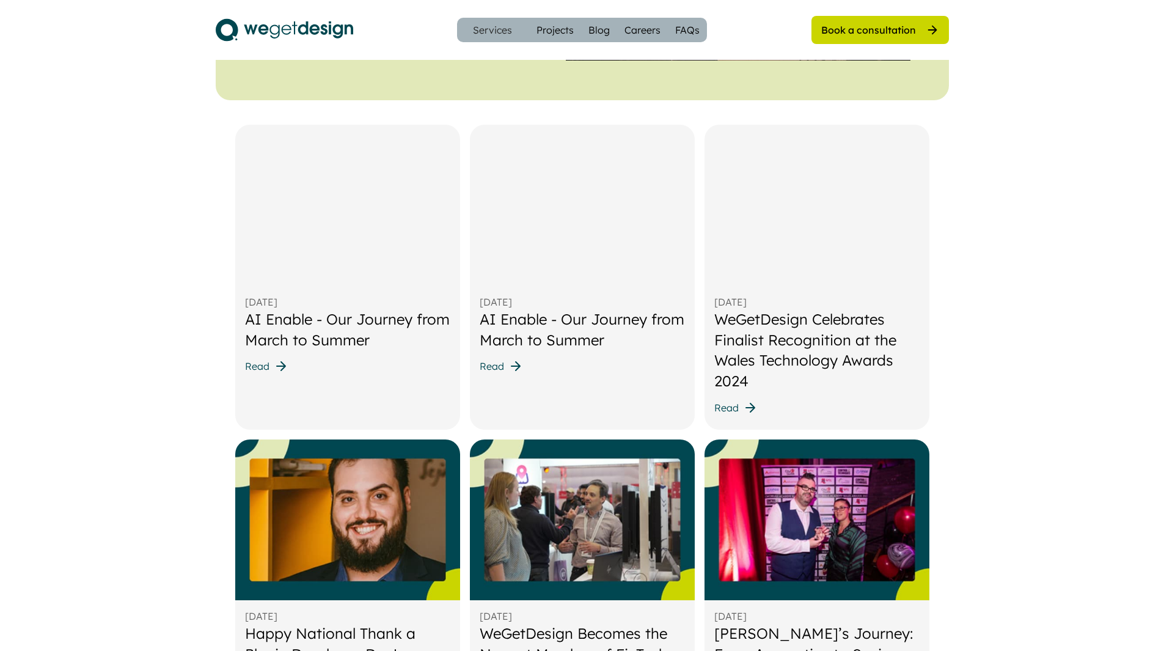
click at [323, 324] on div "AI Enable - Our Journey from March to Summer" at bounding box center [347, 329] width 205 height 41
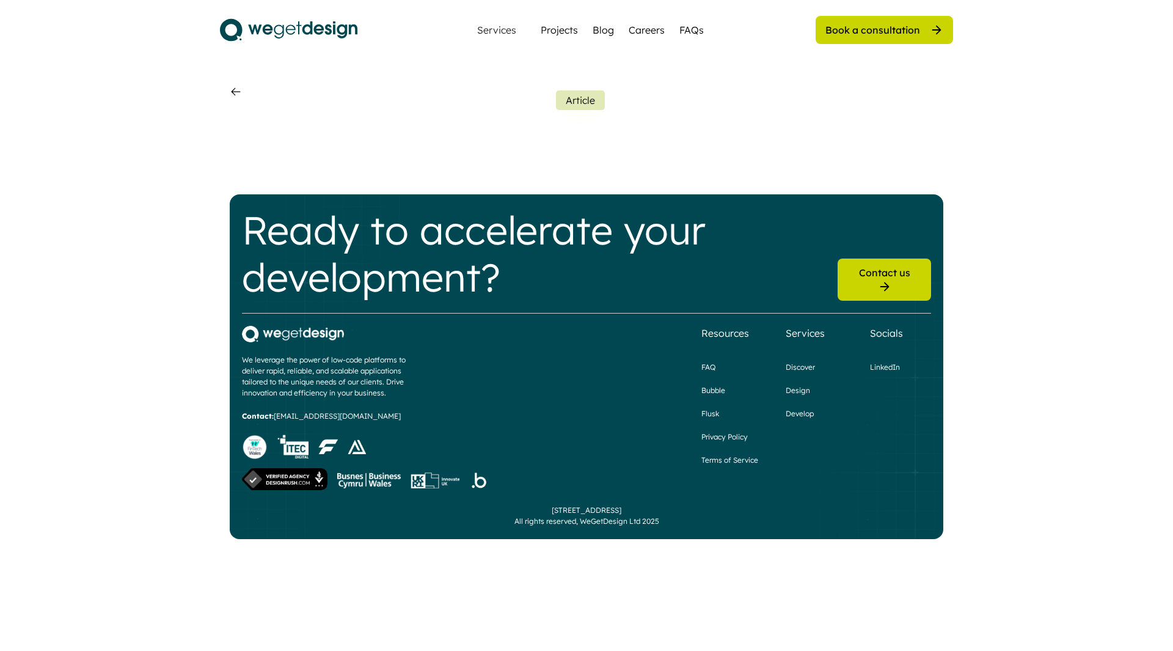
click at [594, 27] on div "Blog" at bounding box center [603, 30] width 21 height 15
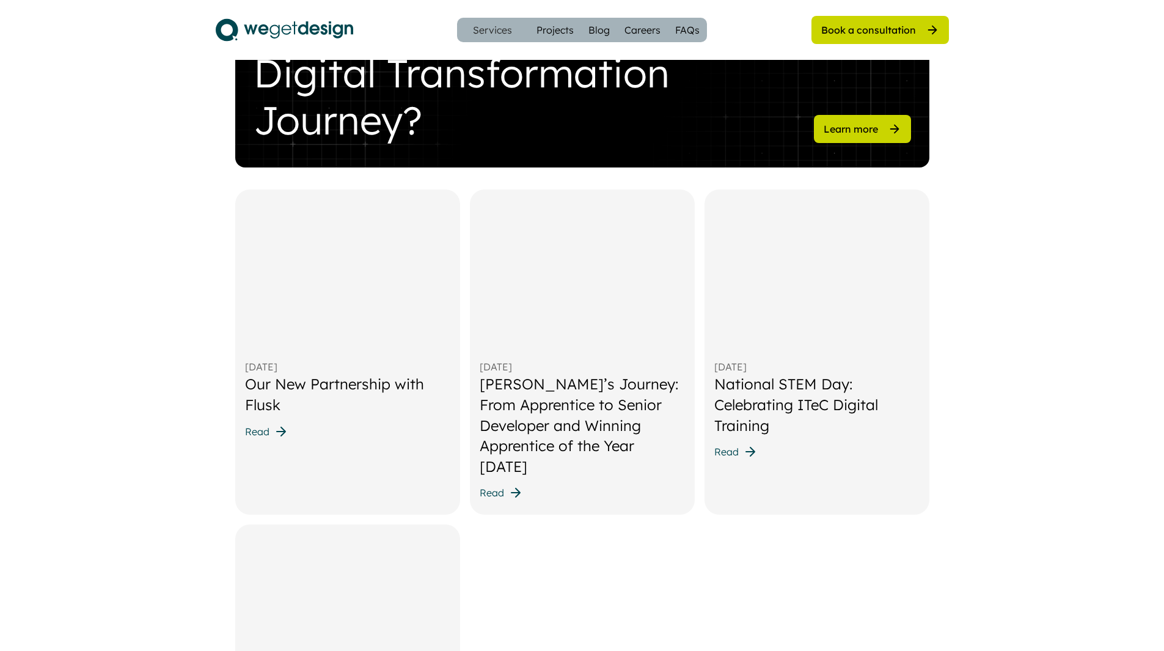
scroll to position [1466, 0]
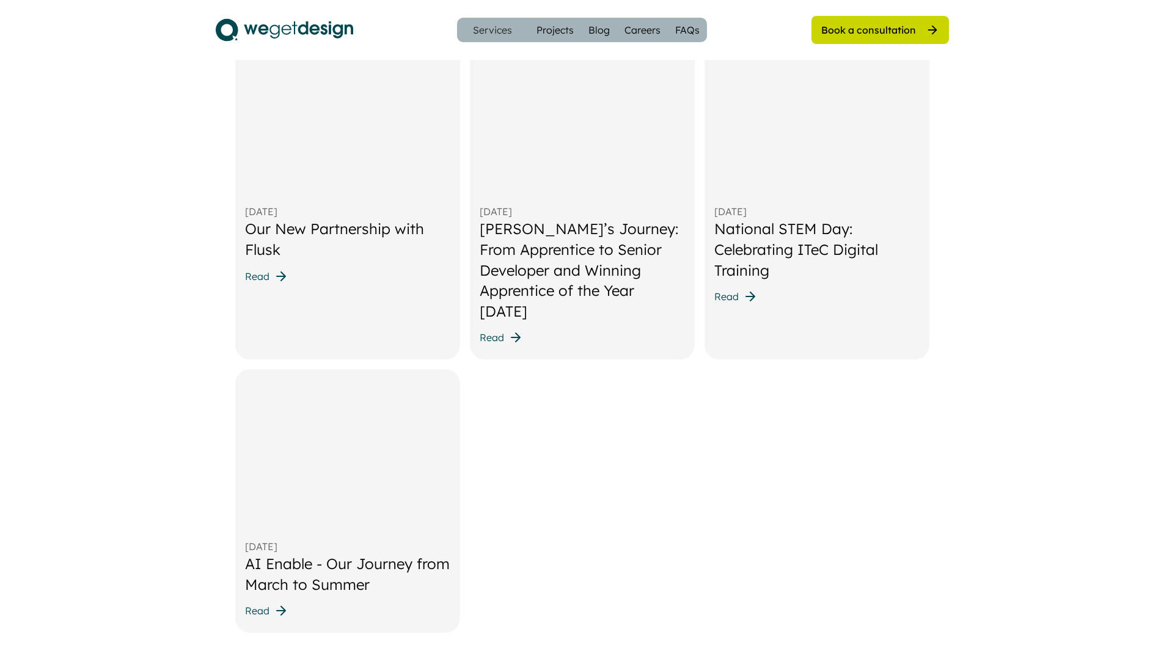
click at [392, 554] on div "AI Enable - Our Journey from March to Summer" at bounding box center [347, 574] width 205 height 41
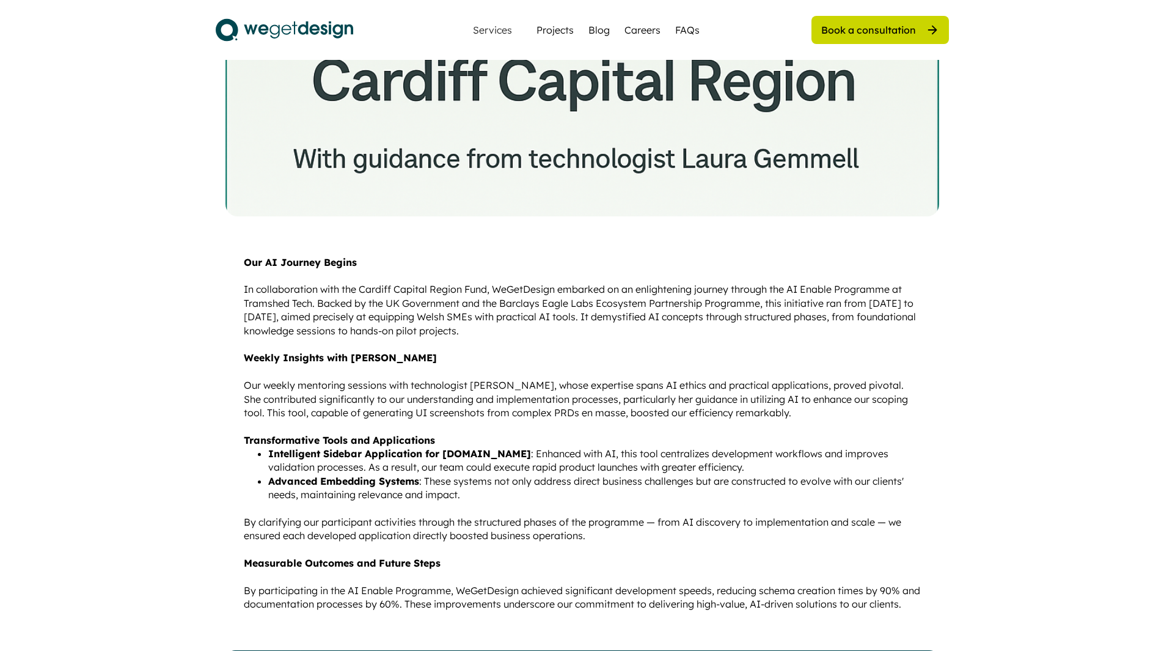
scroll to position [325, 0]
click at [594, 28] on div "Blog" at bounding box center [598, 30] width 21 height 15
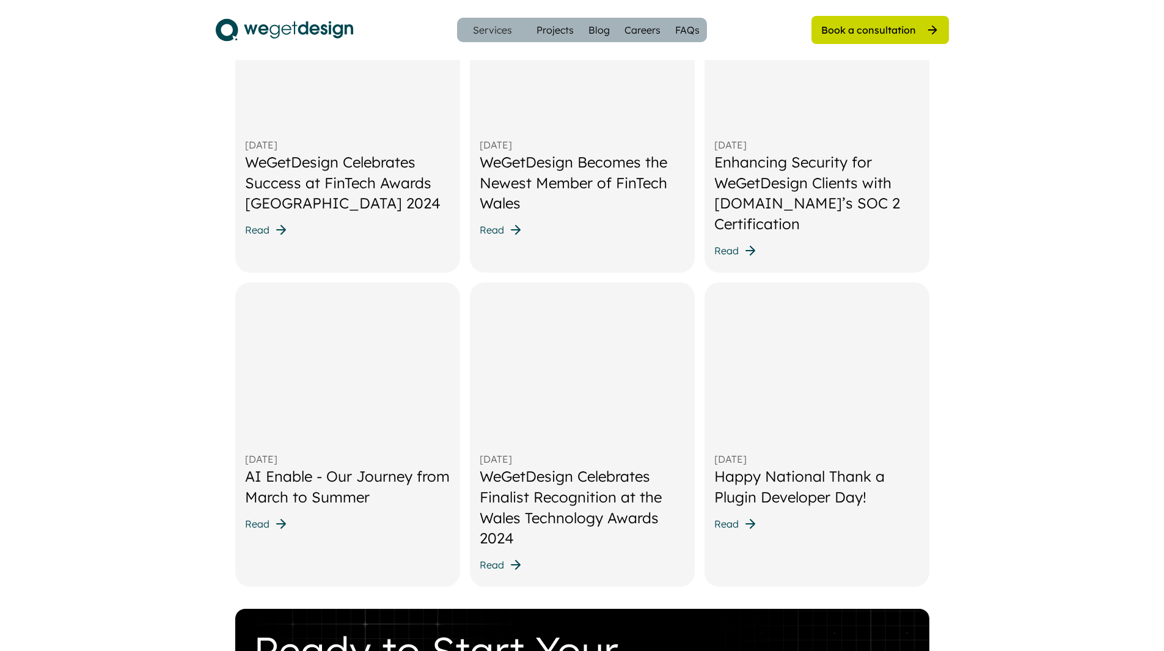
scroll to position [511, 0]
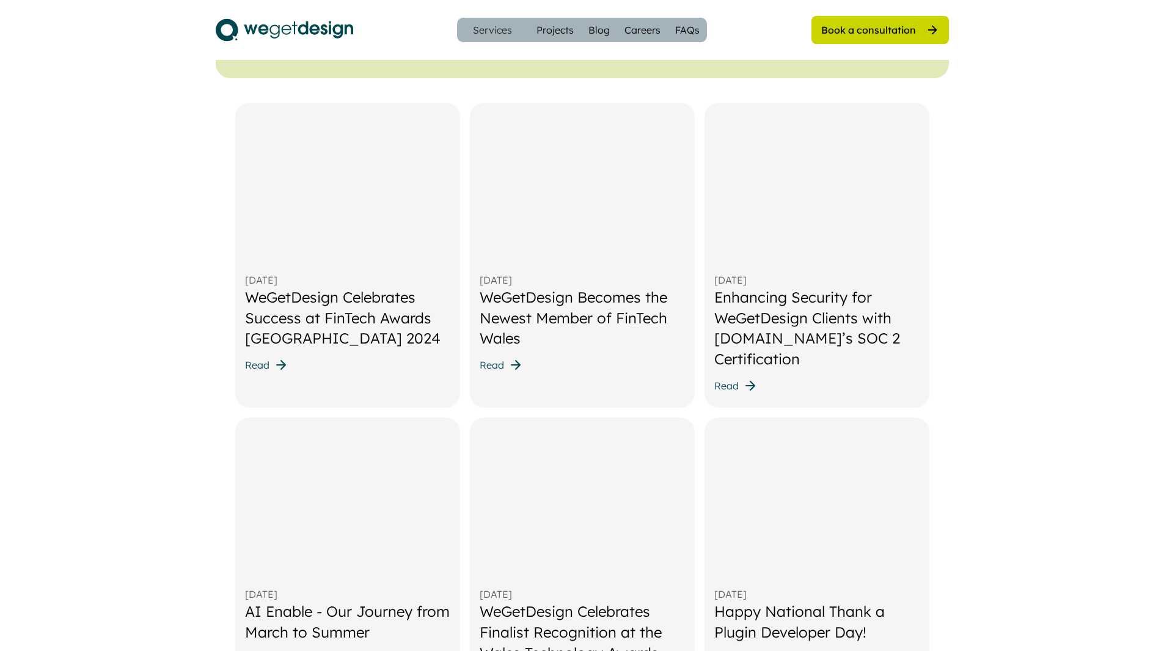
click at [360, 210] on img at bounding box center [347, 183] width 225 height 161
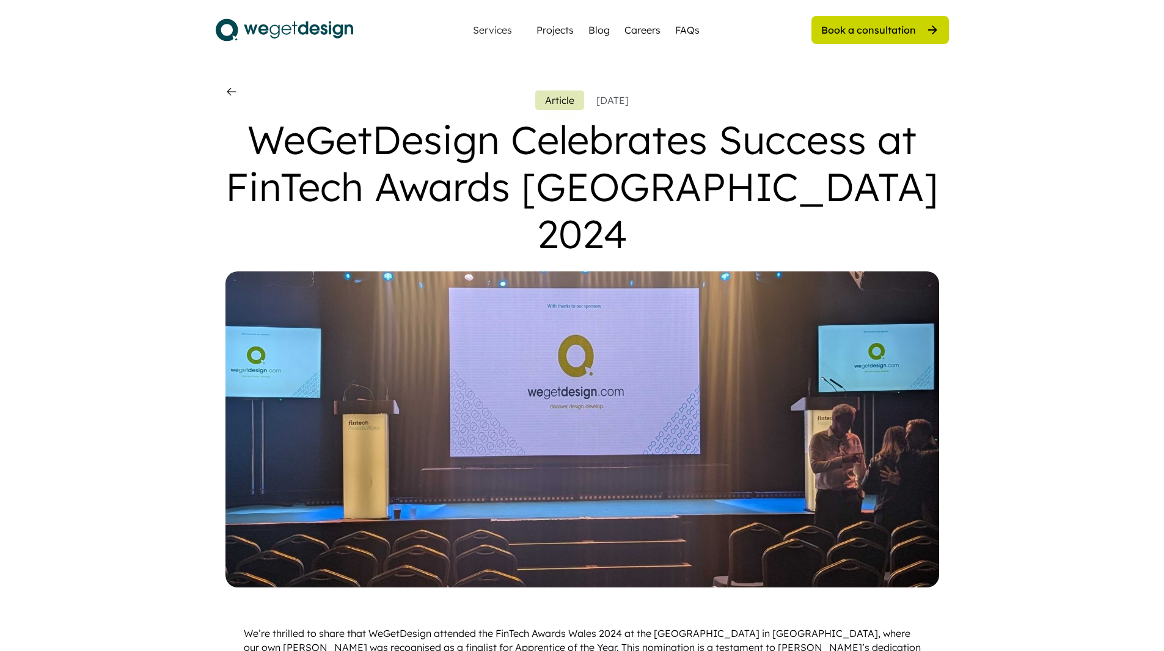
click at [230, 94] on use at bounding box center [231, 92] width 12 height 12
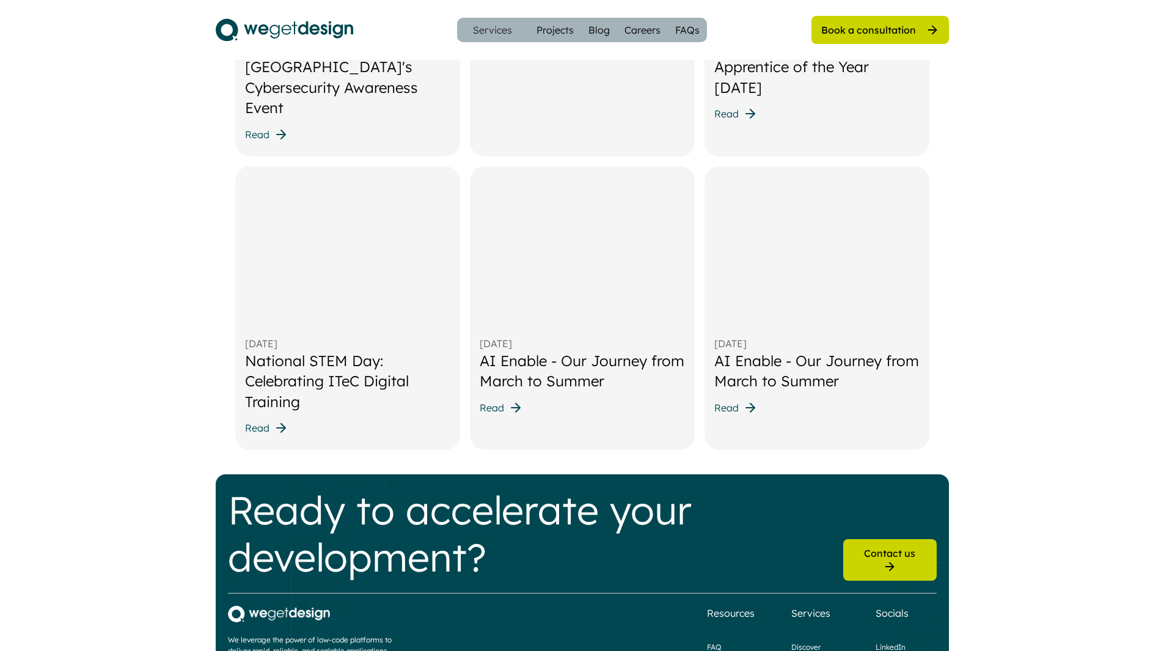
scroll to position [1672, 0]
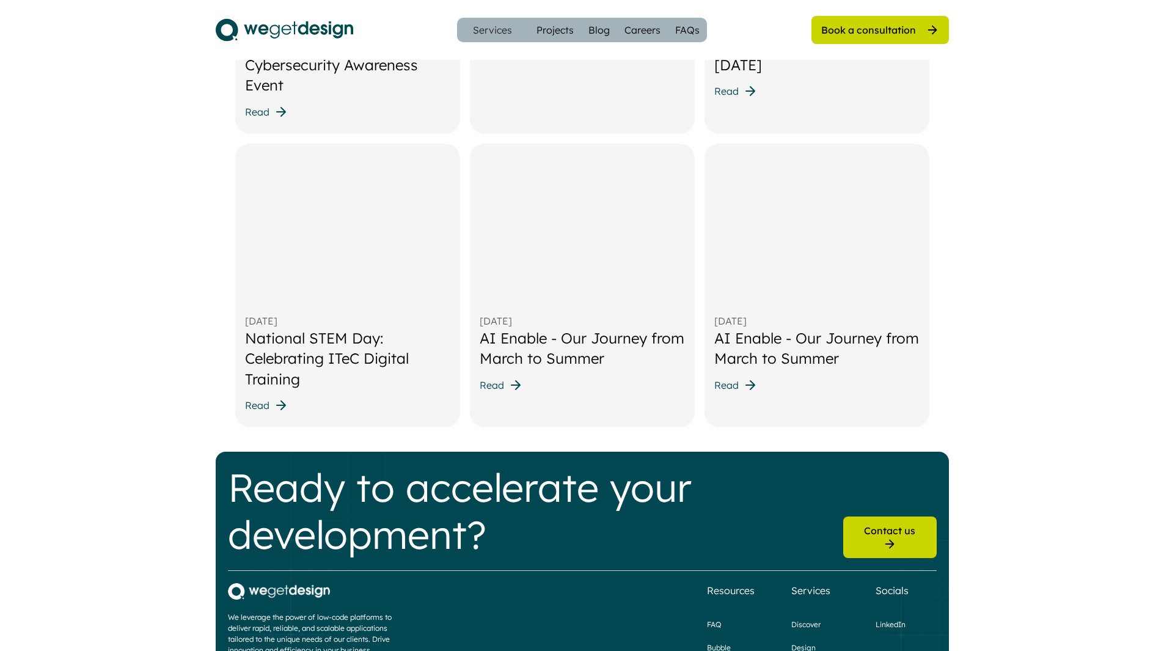
click at [757, 329] on div "AI Enable - Our Journey from March to Summer" at bounding box center [816, 348] width 205 height 41
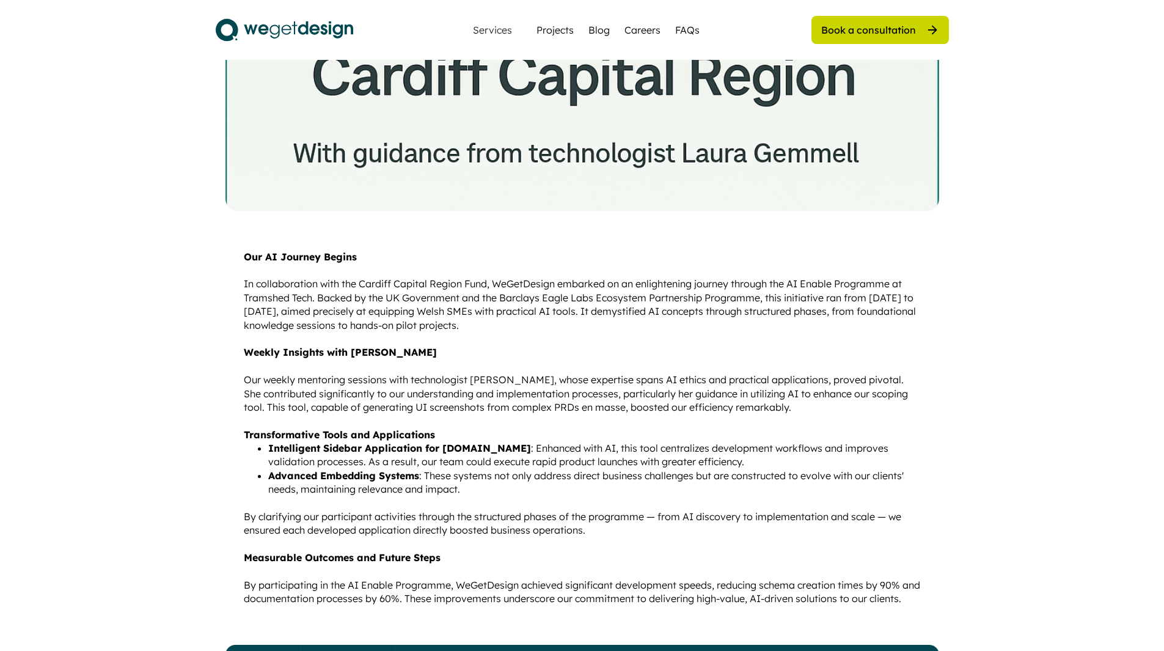
scroll to position [325, 0]
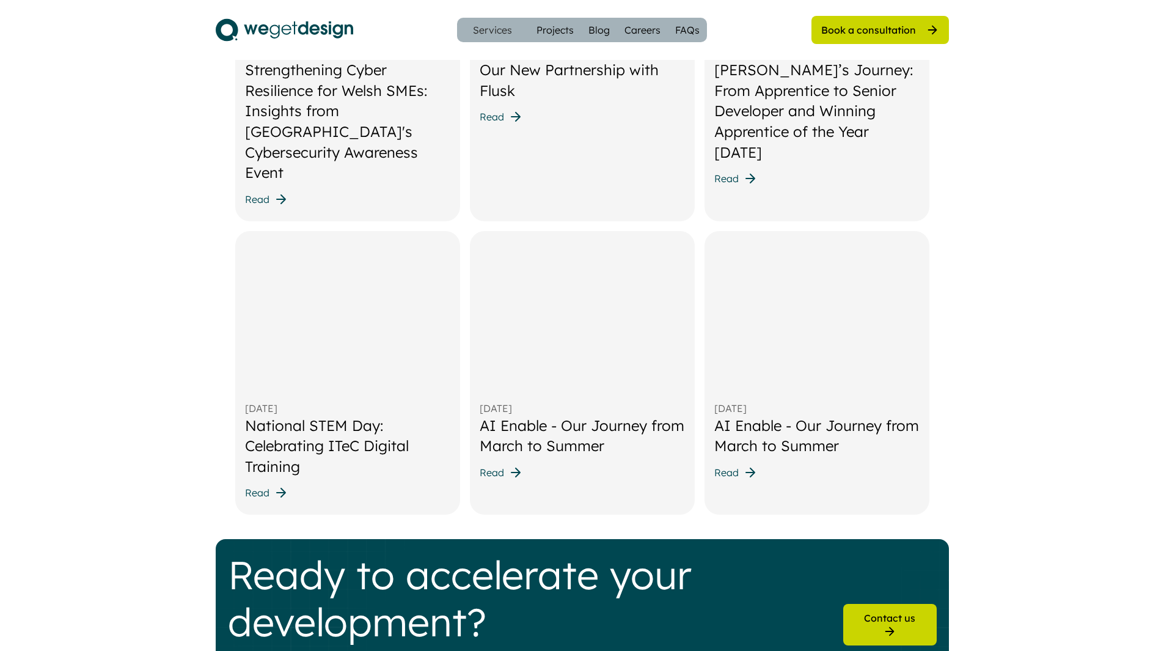
scroll to position [1701, 0]
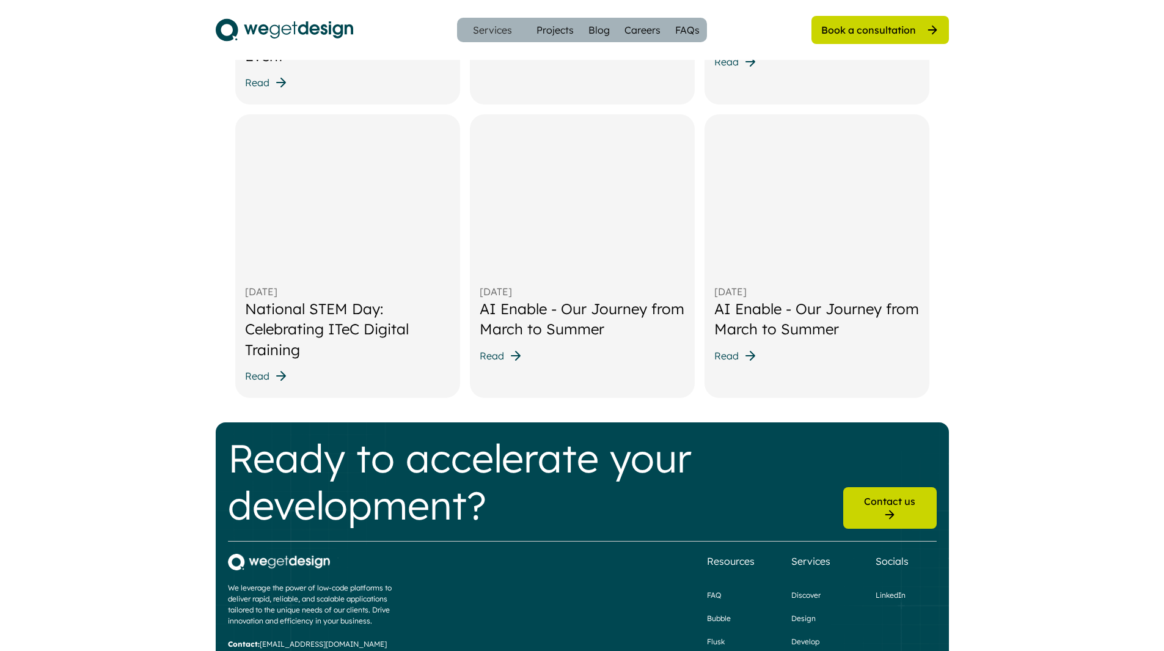
click at [544, 299] on div "AI Enable - Our Journey from March to Summer" at bounding box center [582, 319] width 205 height 41
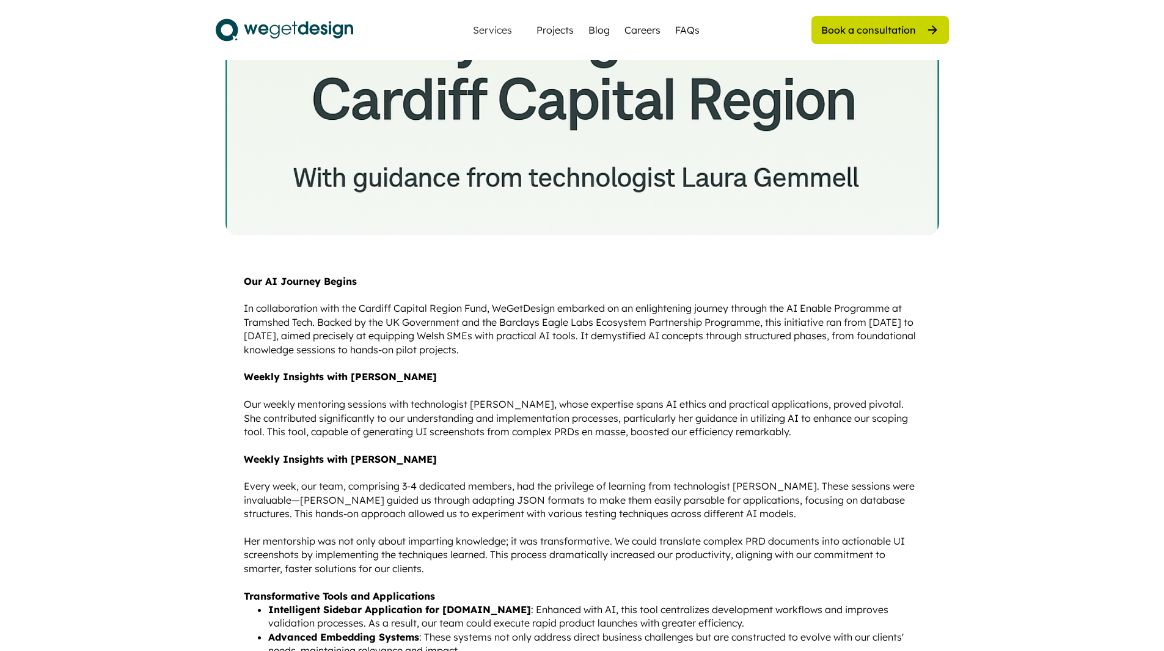
scroll to position [367, 0]
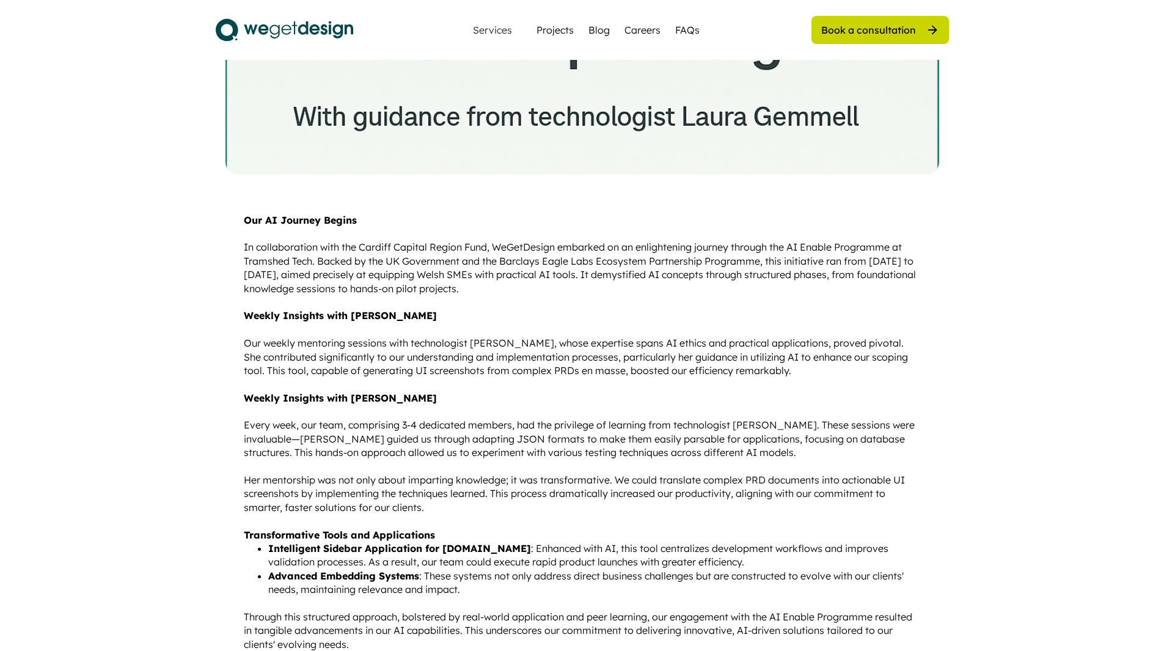
click at [588, 26] on div "Services Projects Blog Careers FAQs" at bounding box center [582, 30] width 250 height 24
click at [593, 27] on div "Blog" at bounding box center [598, 30] width 21 height 15
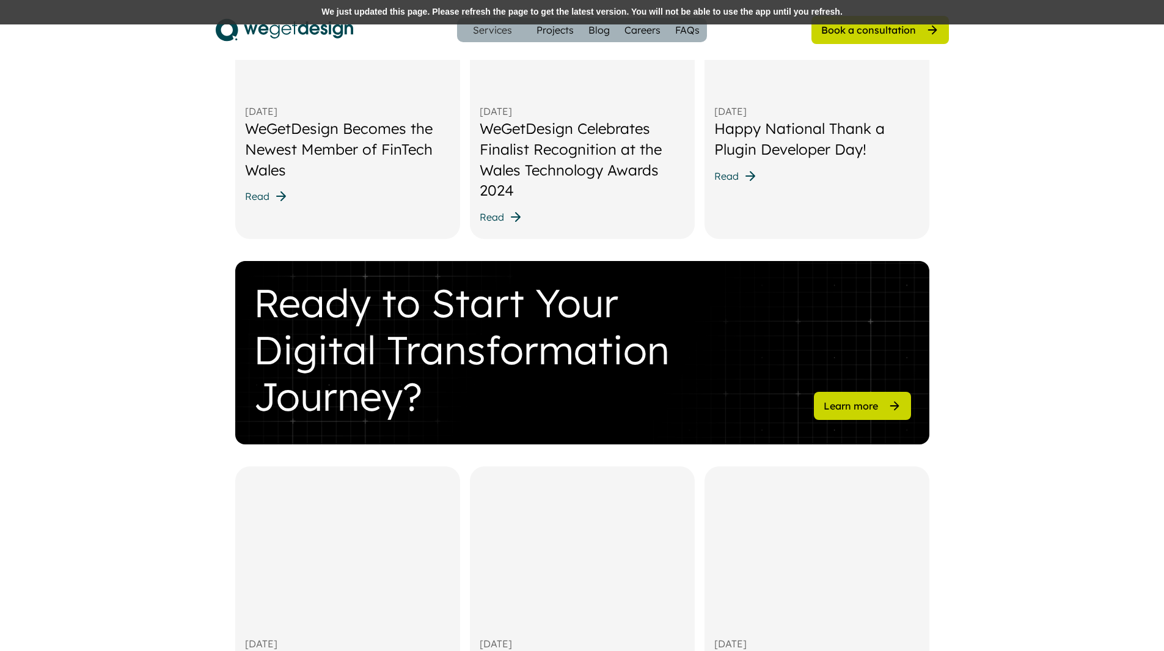
scroll to position [794, 0]
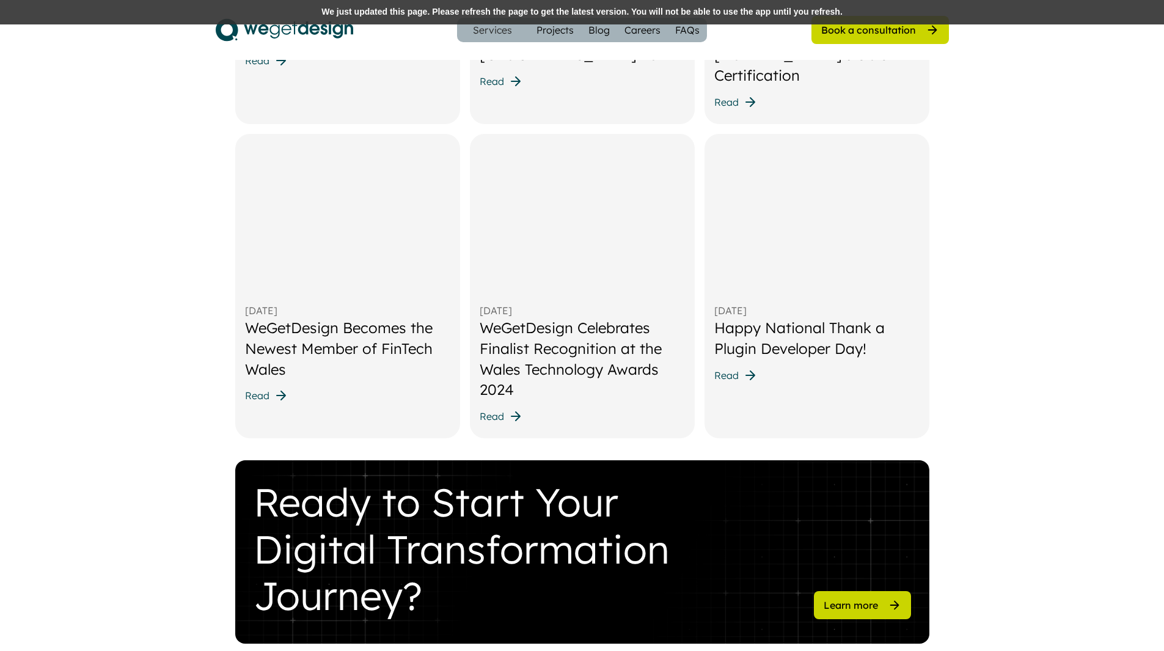
click at [501, 10] on div "We just updated this page. Please refresh the page to get the latest version. Y…" at bounding box center [582, 12] width 1164 height 24
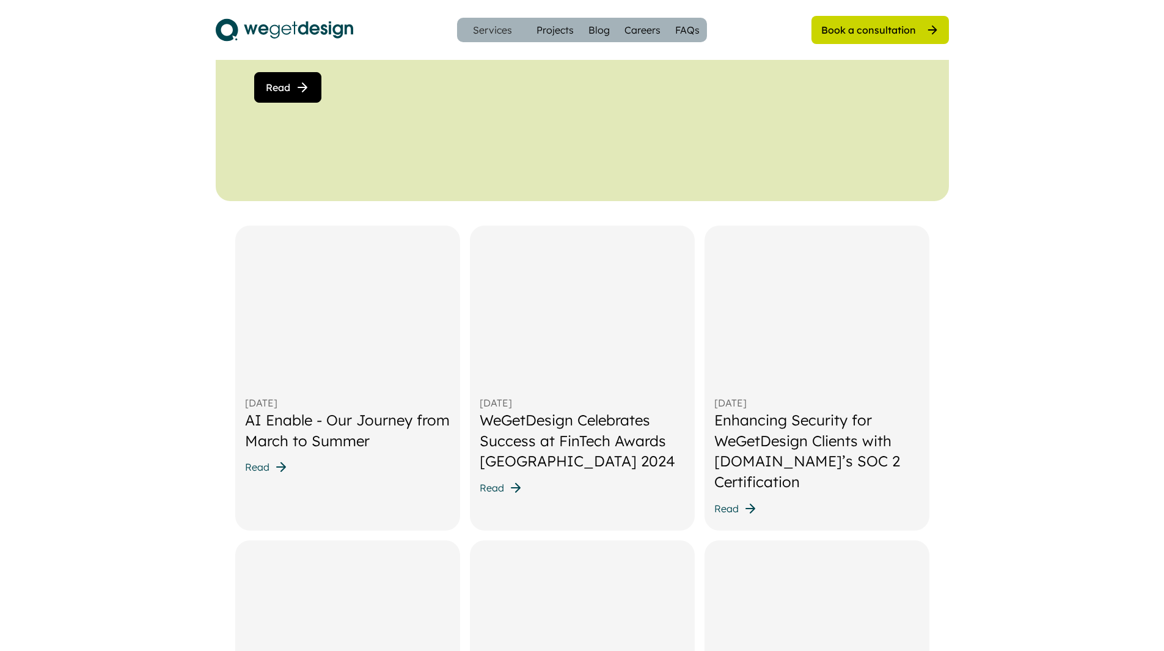
scroll to position [233, 0]
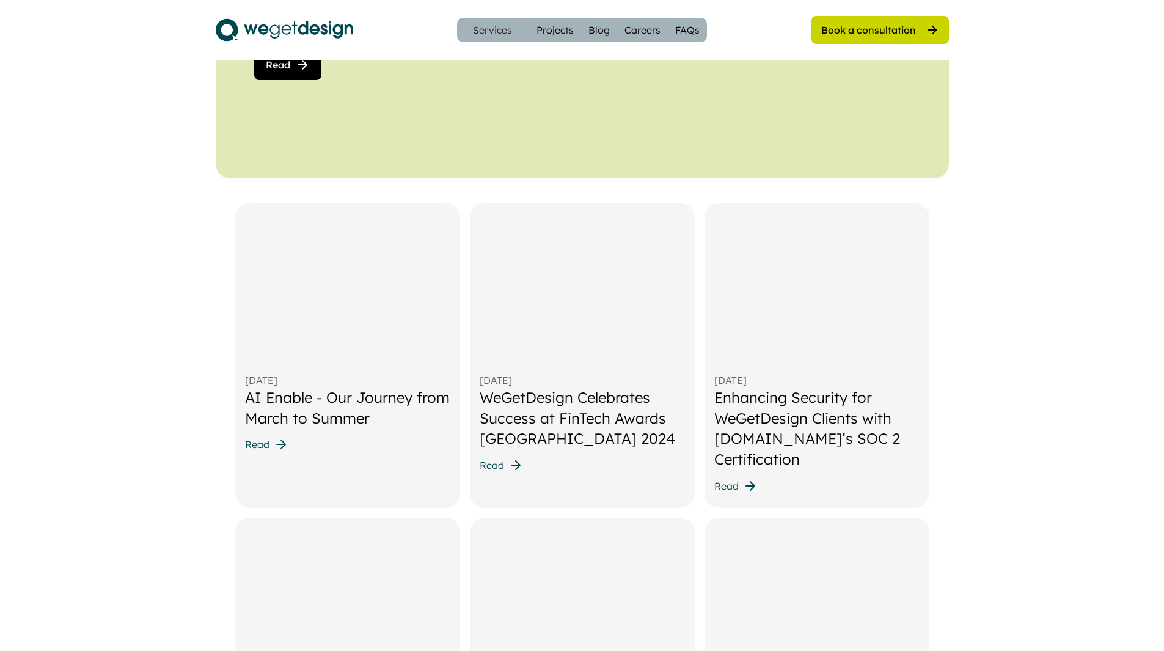
scroll to position [477, 0]
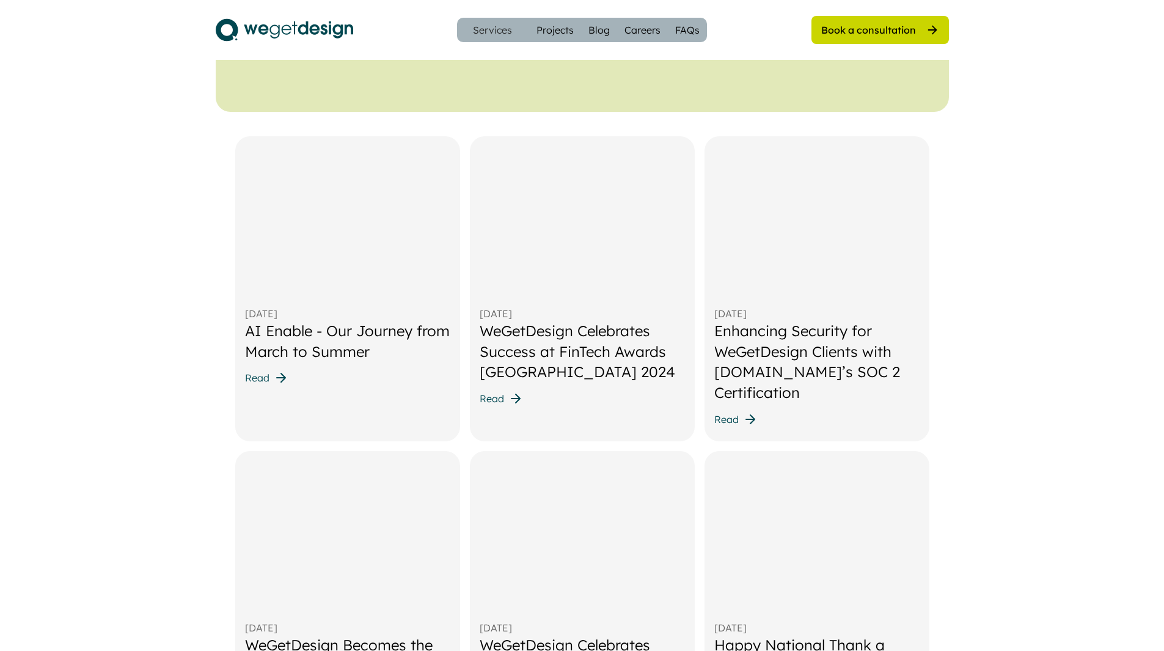
click at [340, 322] on div "AI Enable - Our Journey from March to Summer" at bounding box center [347, 341] width 205 height 41
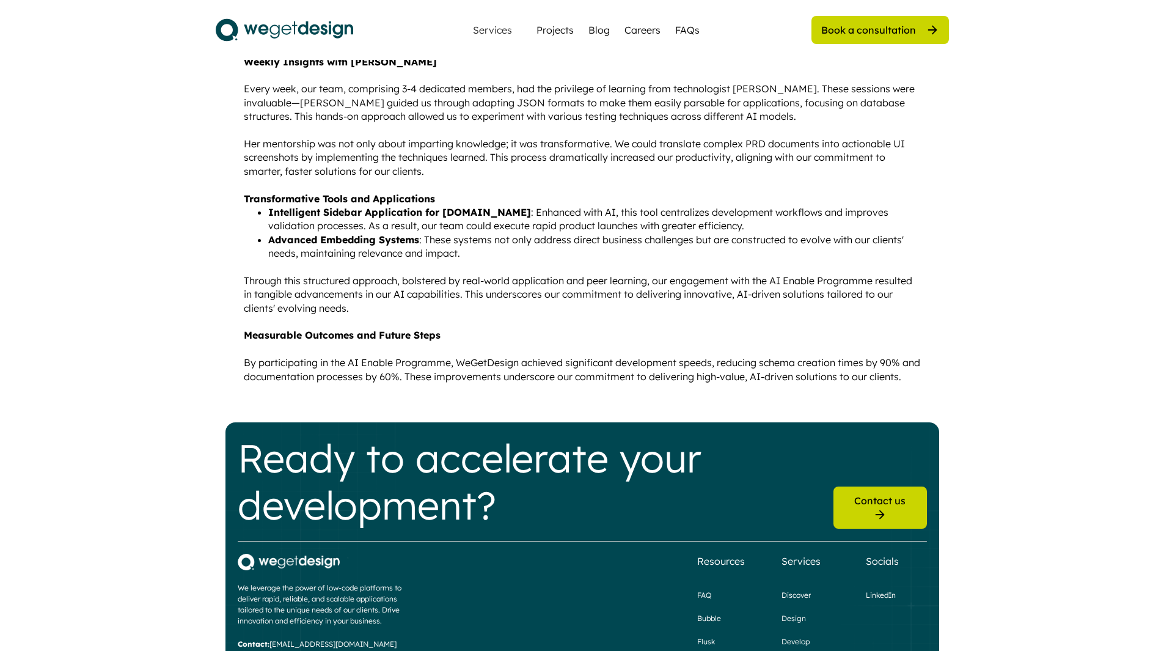
scroll to position [842, 0]
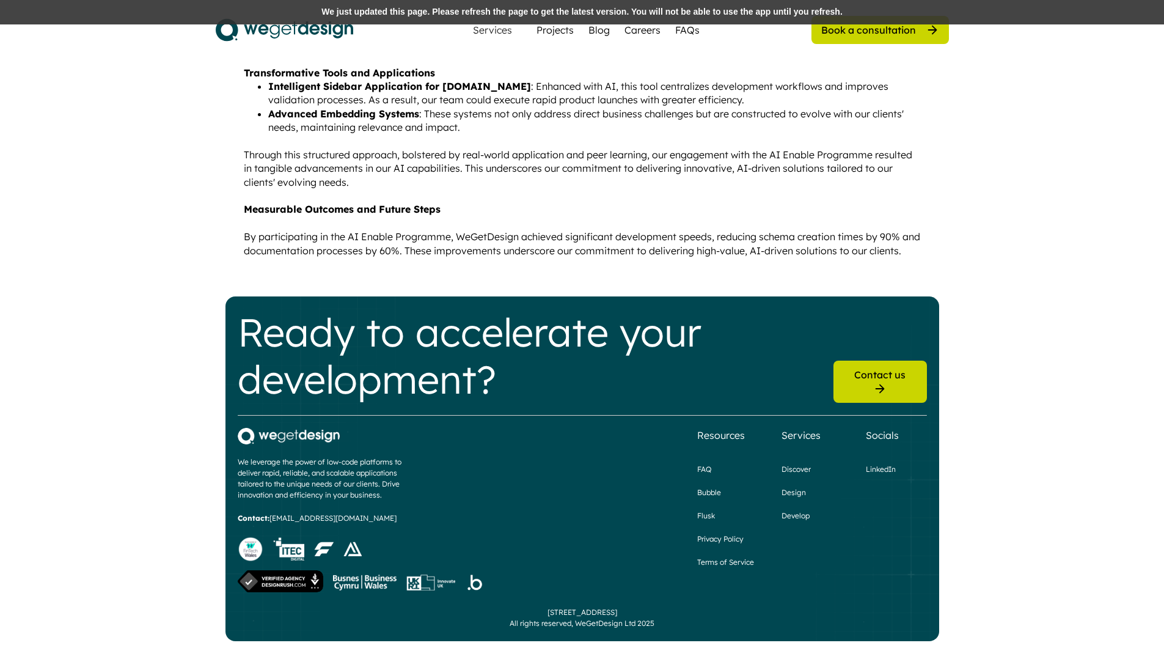
click at [370, 10] on div "We just updated this page. Please refresh the page to get the latest version. Y…" at bounding box center [582, 12] width 1164 height 24
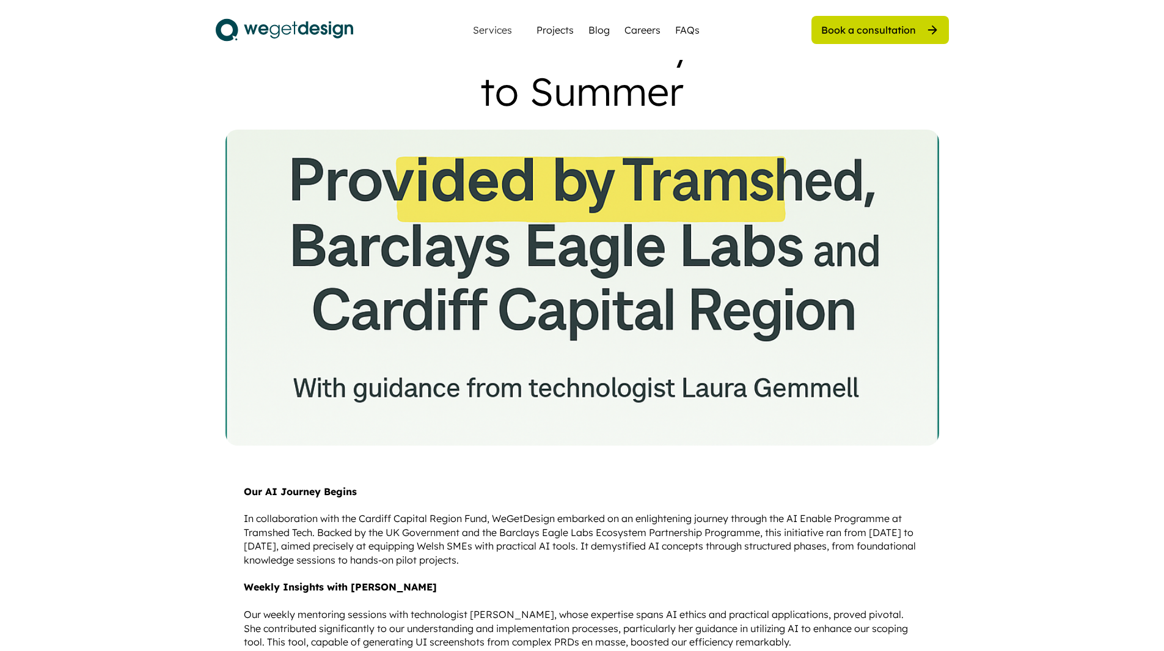
scroll to position [61, 0]
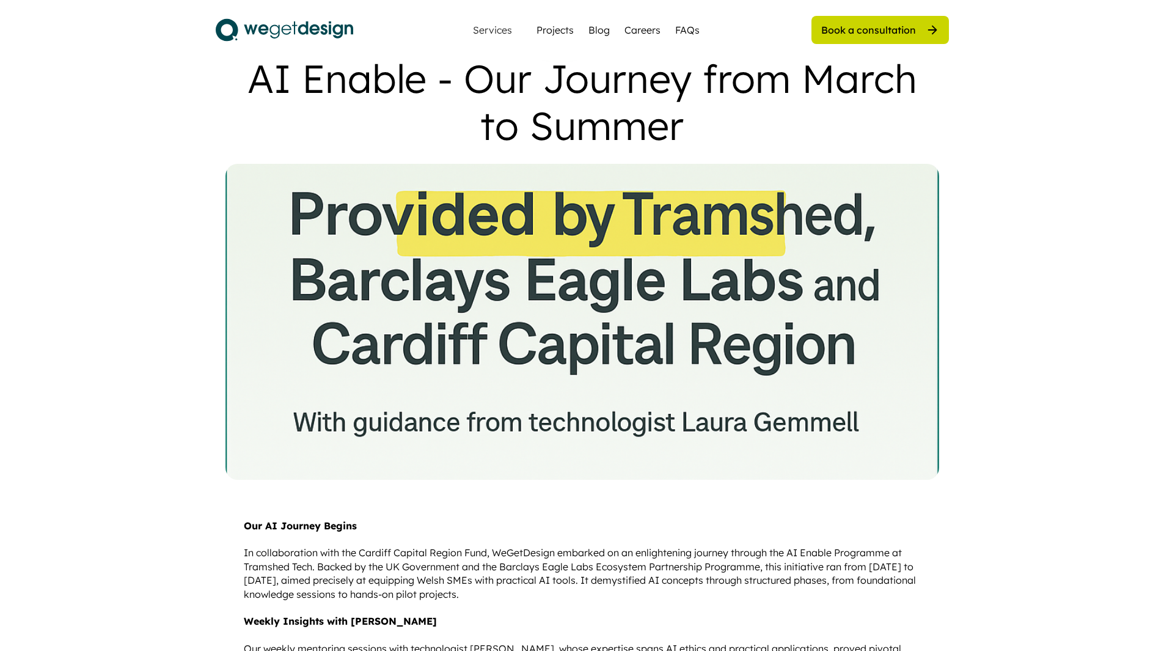
click at [599, 40] on div "Services Projects Blog Careers FAQs" at bounding box center [582, 30] width 250 height 24
click at [600, 32] on div "Blog" at bounding box center [598, 30] width 21 height 15
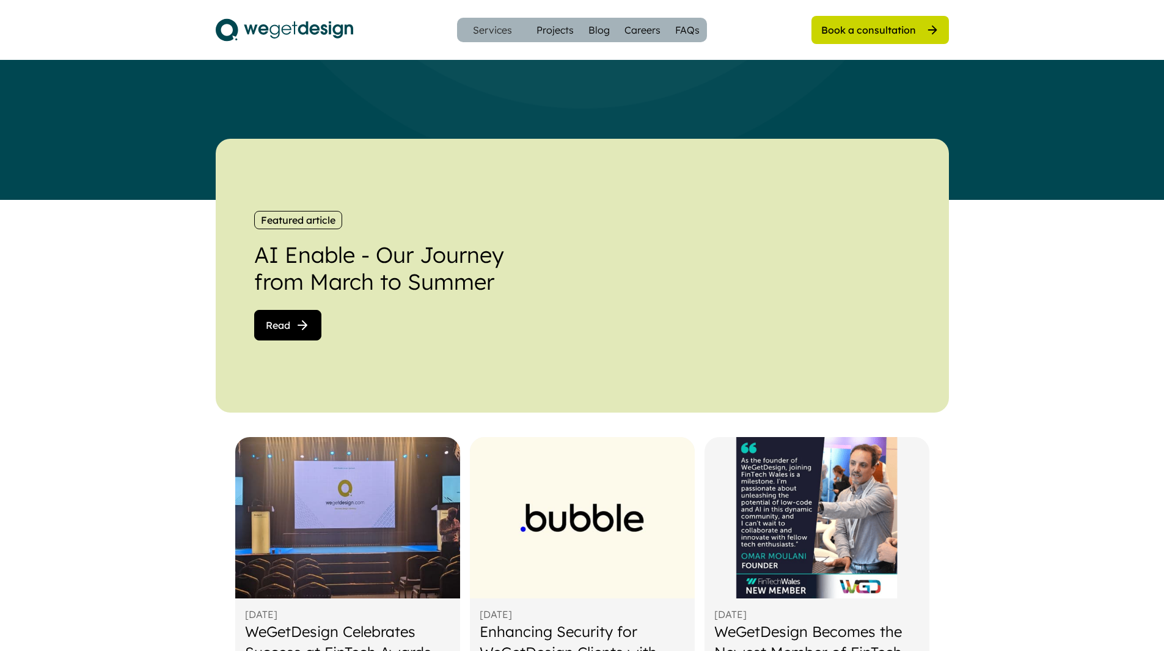
scroll to position [183, 0]
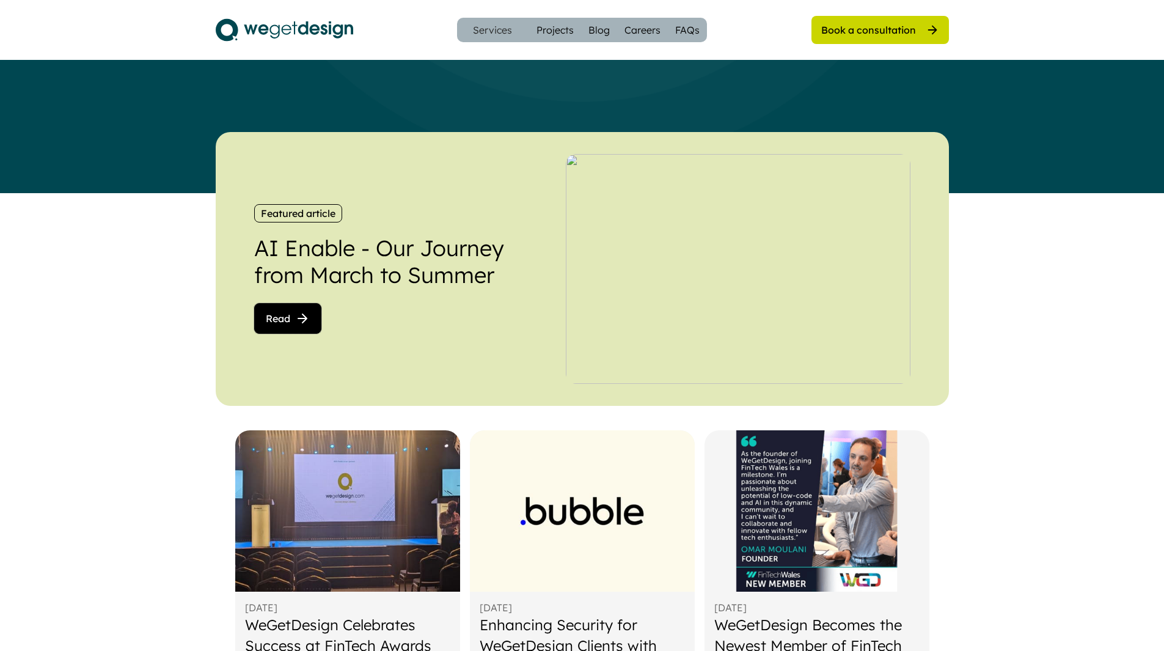
click at [301, 317] on icon at bounding box center [302, 318] width 15 height 15
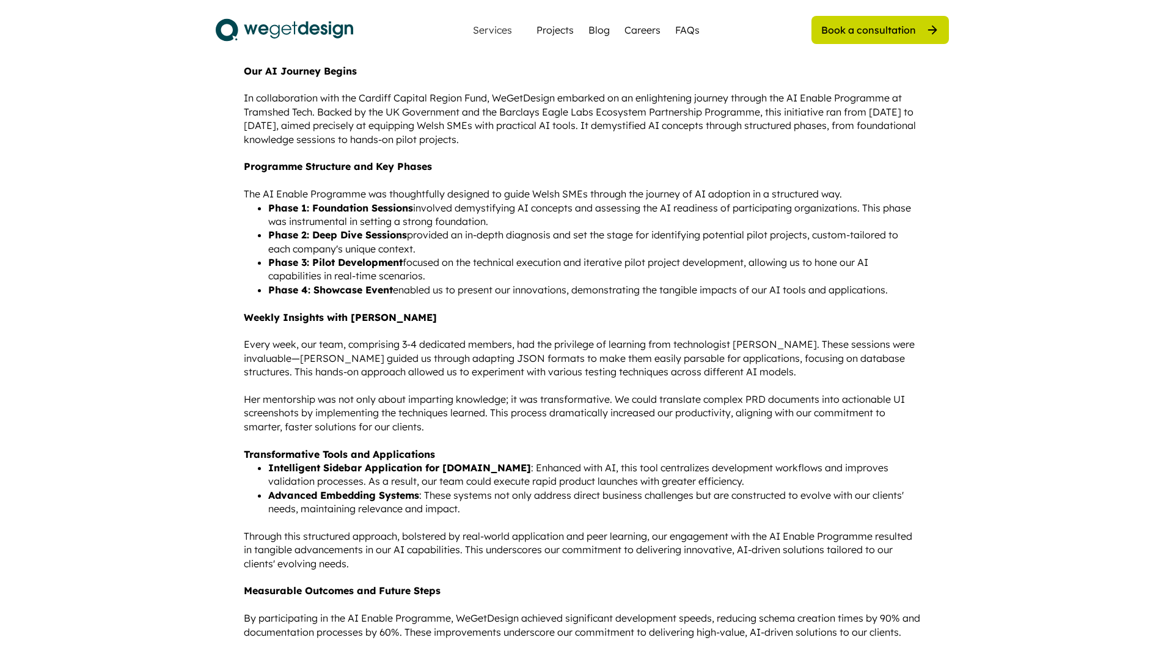
scroll to position [367, 0]
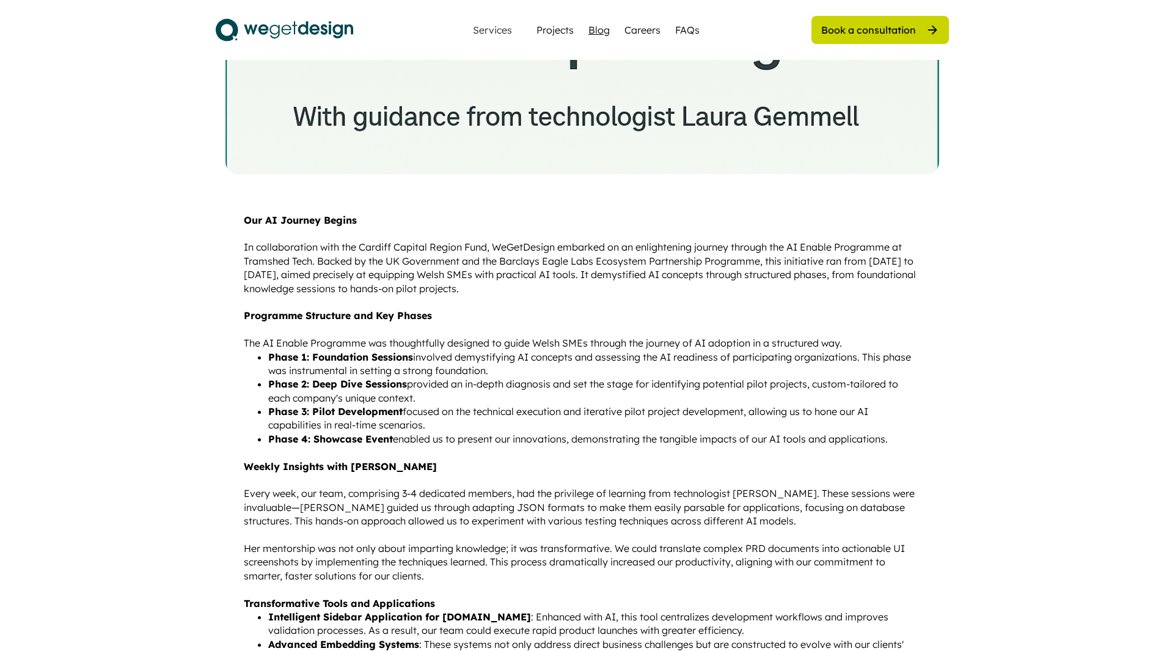
click at [595, 23] on div "Blog" at bounding box center [598, 30] width 21 height 15
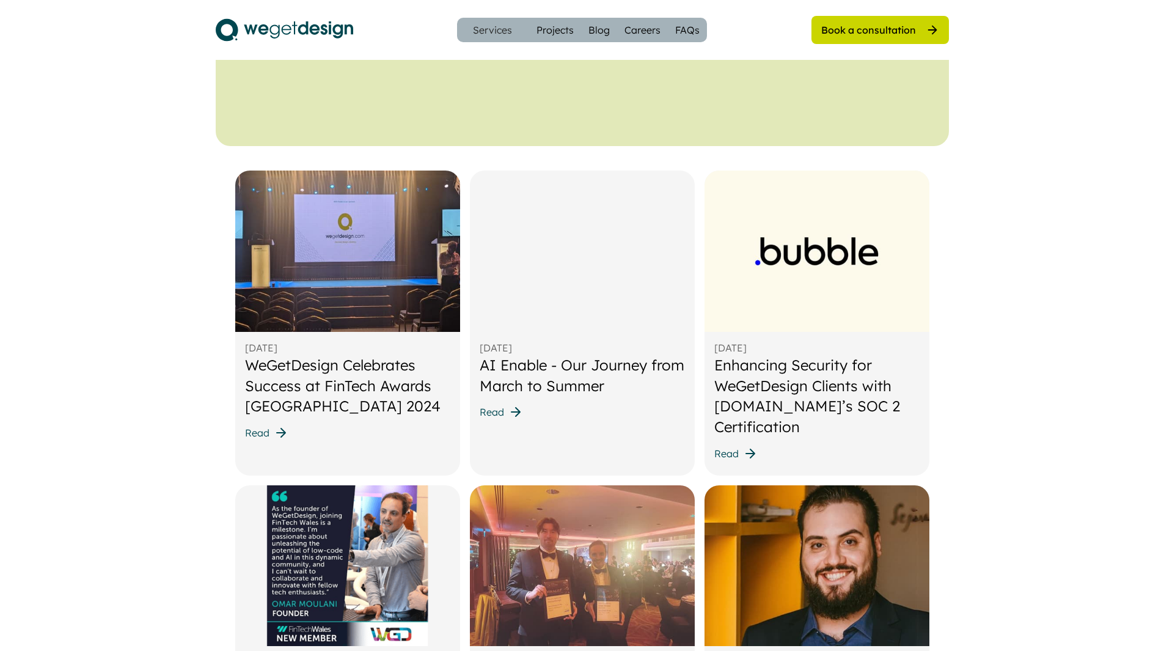
scroll to position [489, 0]
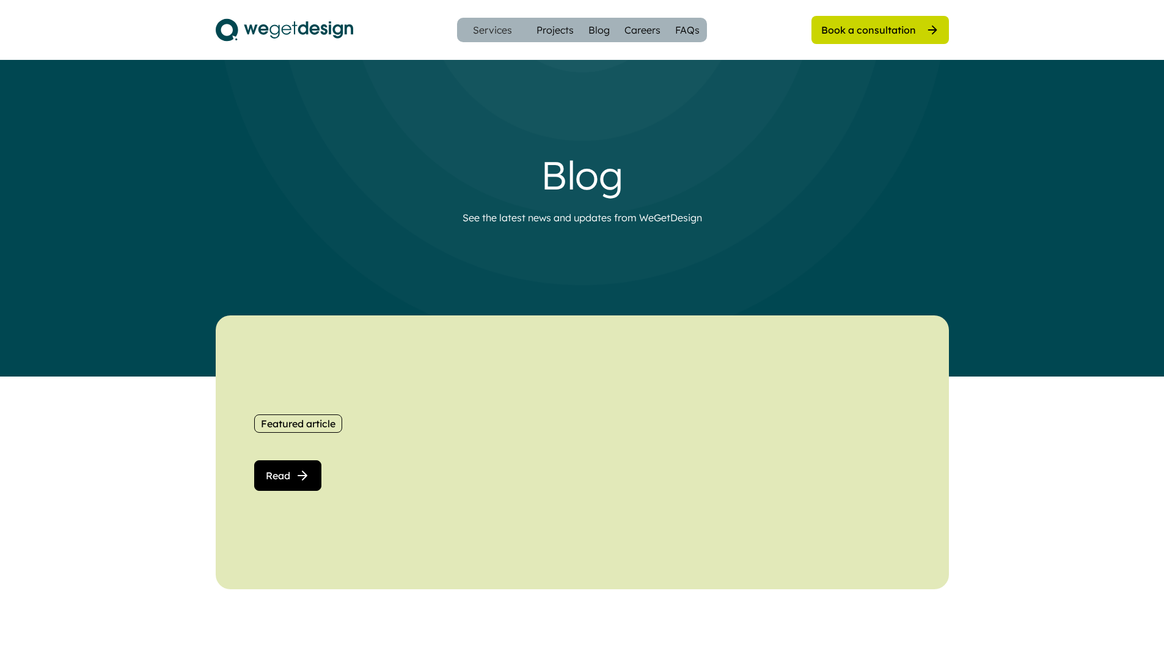
scroll to position [489, 0]
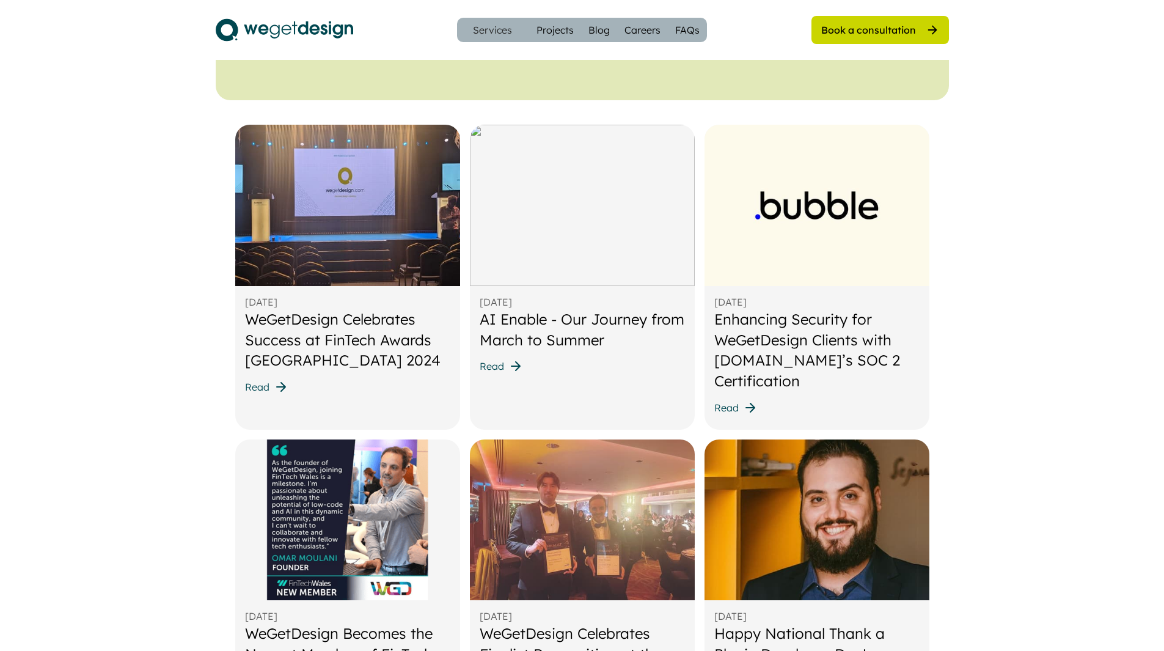
click at [373, 329] on div "WeGetDesign Celebrates Success at FinTech Awards Wales 2024" at bounding box center [347, 340] width 205 height 62
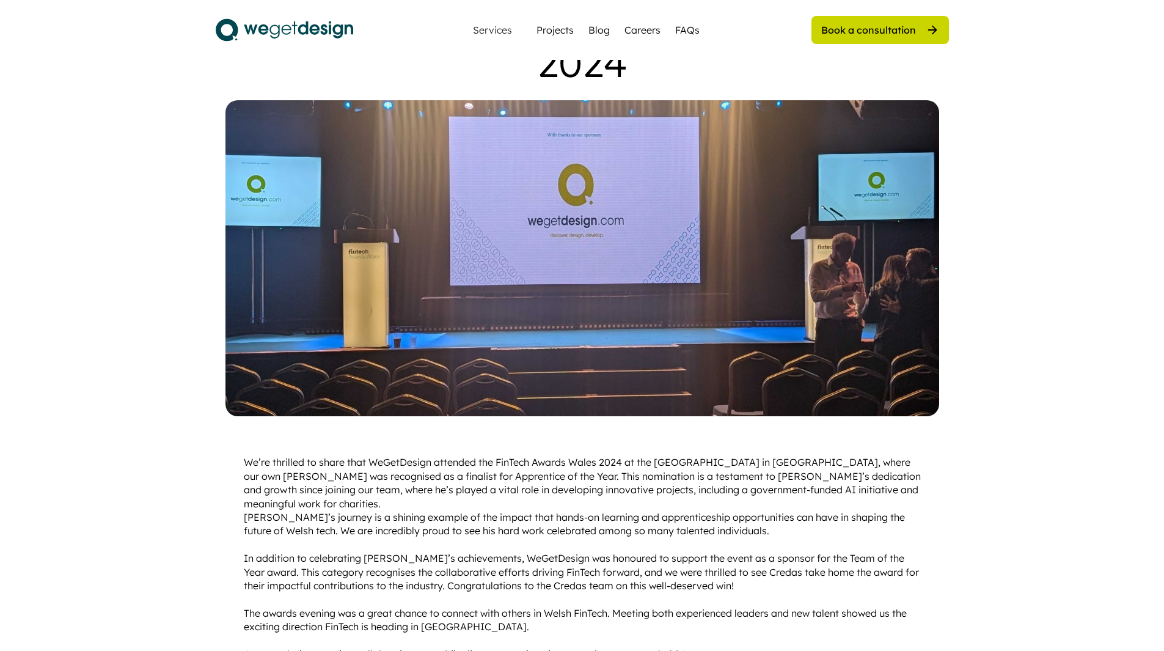
scroll to position [161, 0]
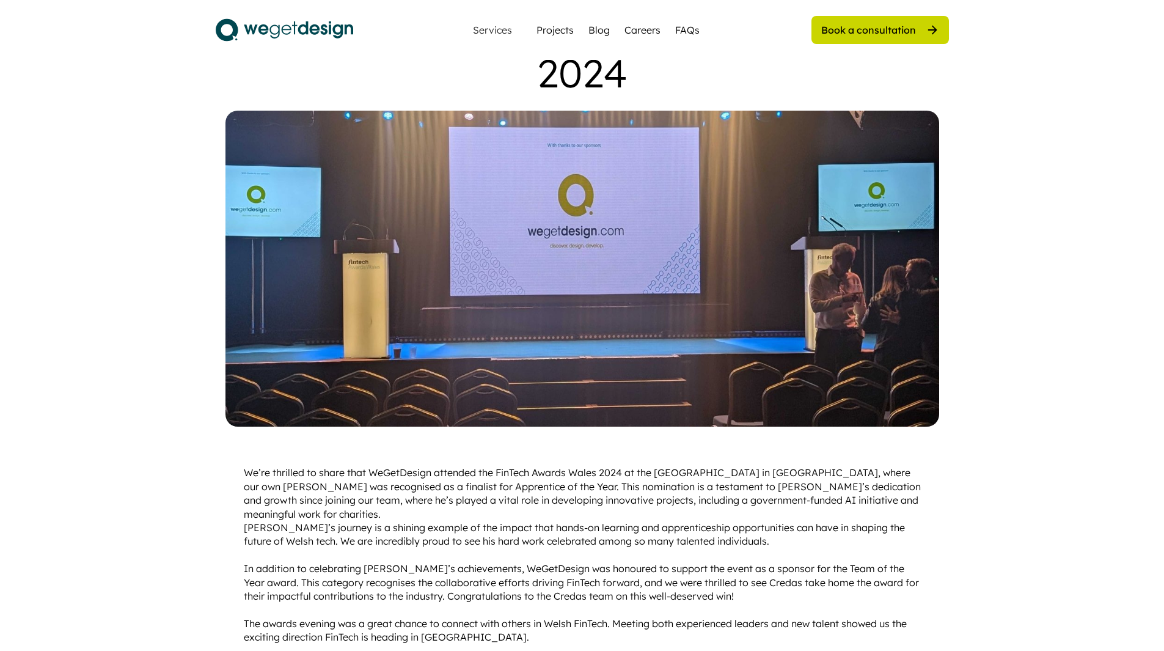
click at [588, 32] on div "Services Projects Blog Careers FAQs" at bounding box center [582, 30] width 250 height 24
click at [607, 31] on div "Blog" at bounding box center [598, 30] width 21 height 15
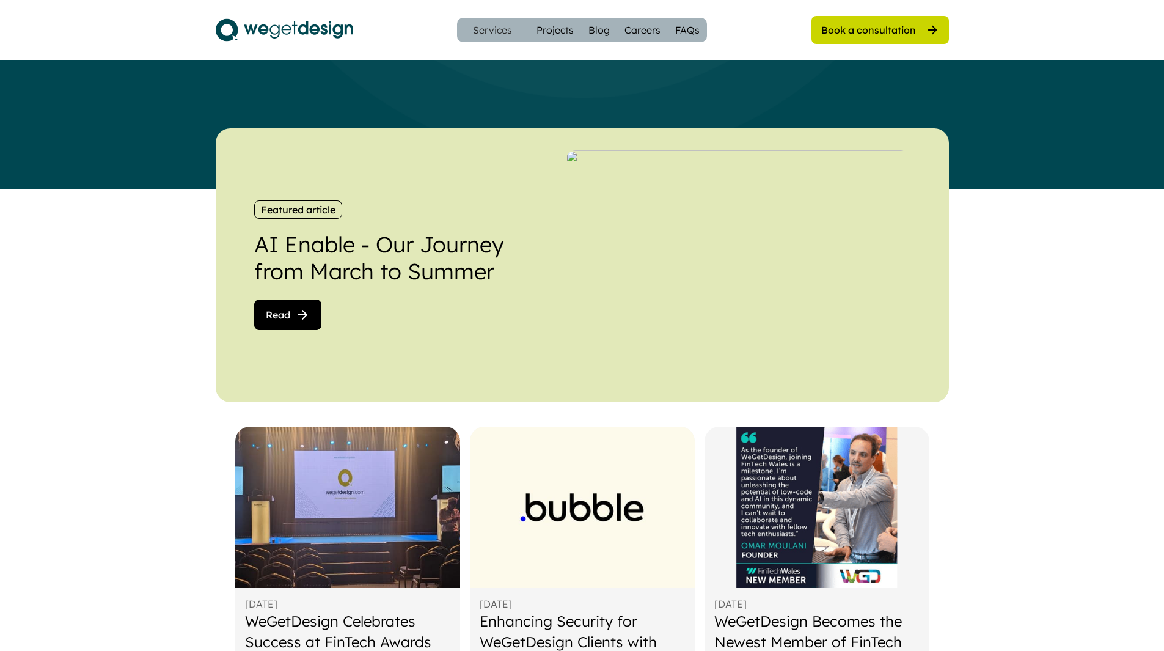
scroll to position [183, 0]
